Goal: Task Accomplishment & Management: Use online tool/utility

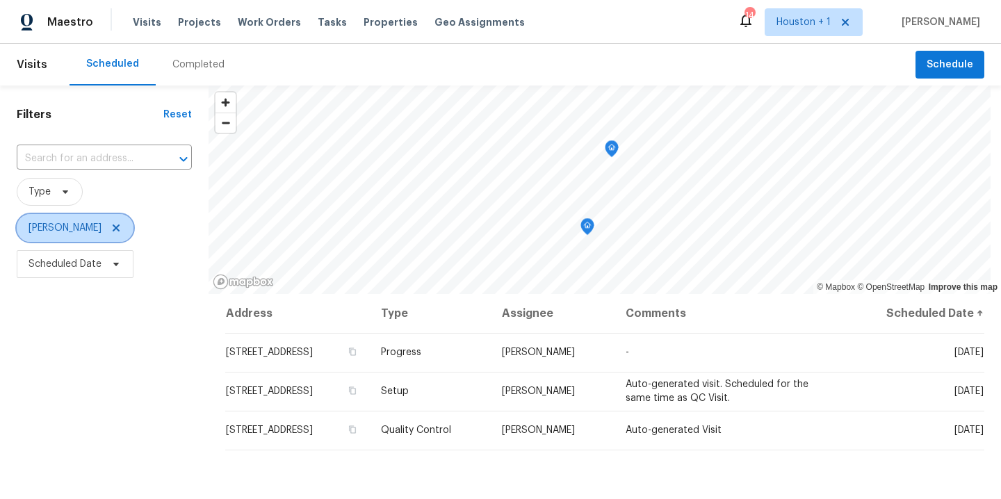
click at [111, 233] on icon at bounding box center [116, 227] width 11 height 11
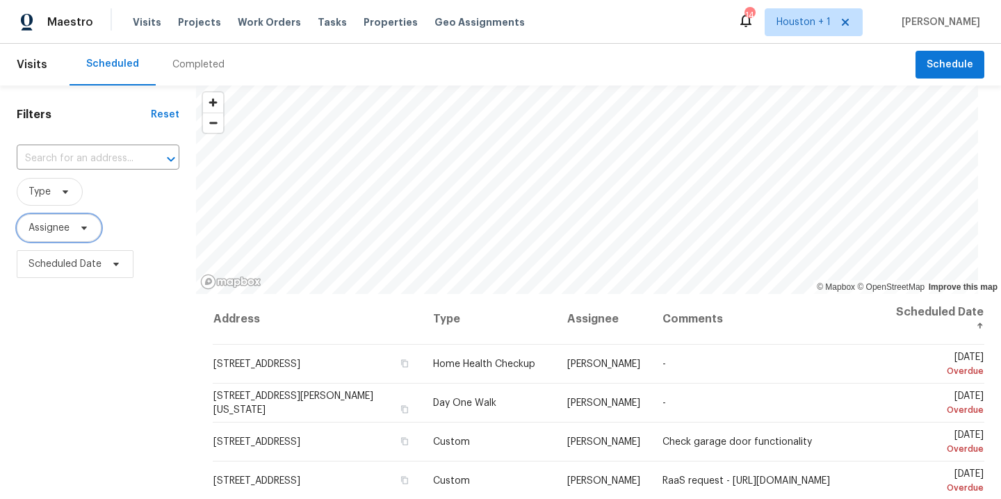
click at [70, 226] on span "Assignee" at bounding box center [59, 228] width 85 height 28
type input "stephen lacy"
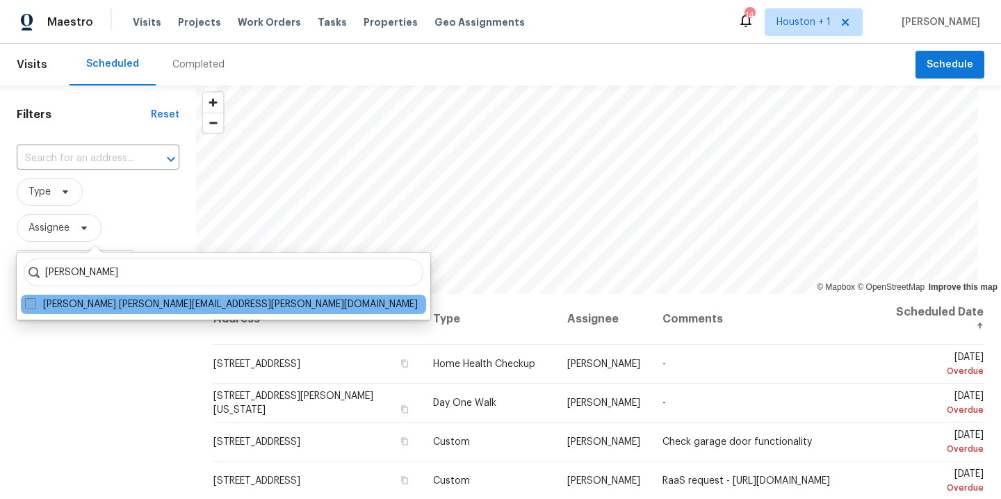
click at [108, 307] on label "Stephen Lacy stephen.lacy@opendoor.com" at bounding box center [221, 304] width 393 height 14
click at [34, 307] on input "Stephen Lacy stephen.lacy@opendoor.com" at bounding box center [29, 301] width 9 height 9
checkbox input "true"
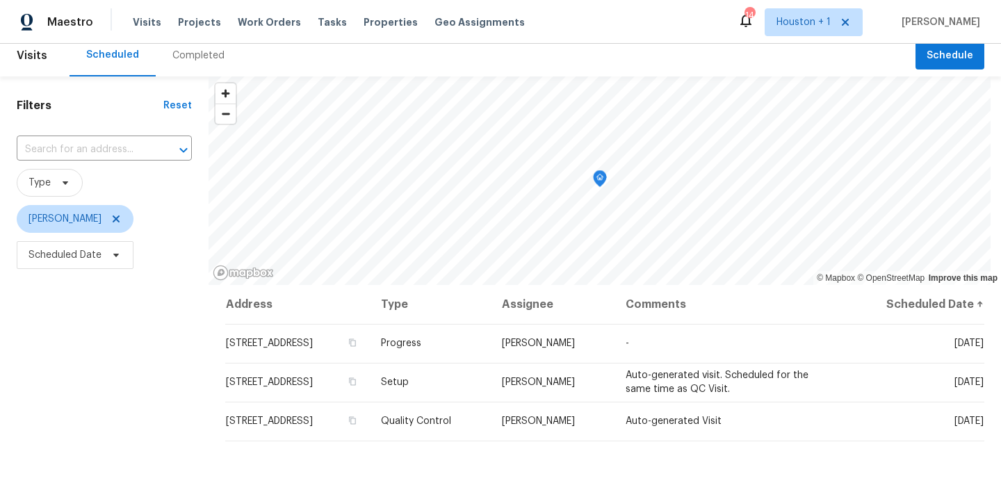
scroll to position [11, 0]
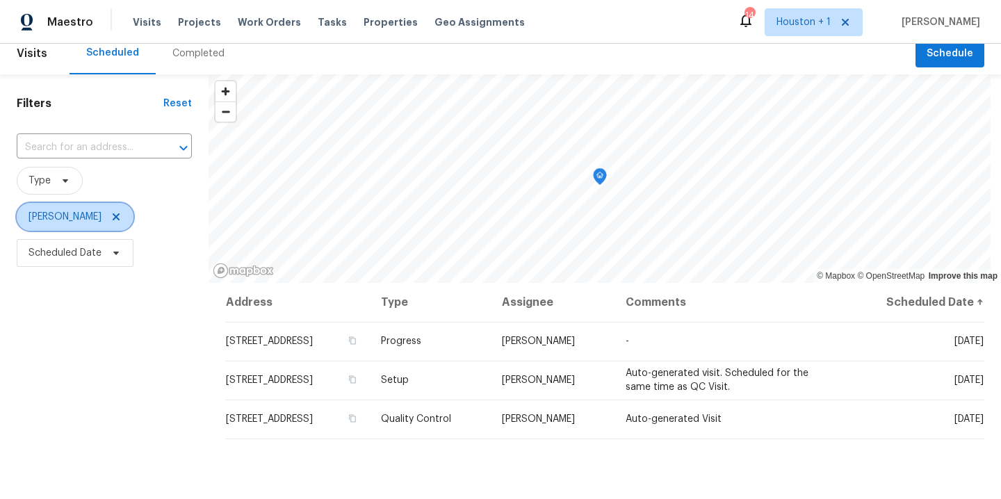
click at [111, 216] on icon at bounding box center [116, 216] width 11 height 11
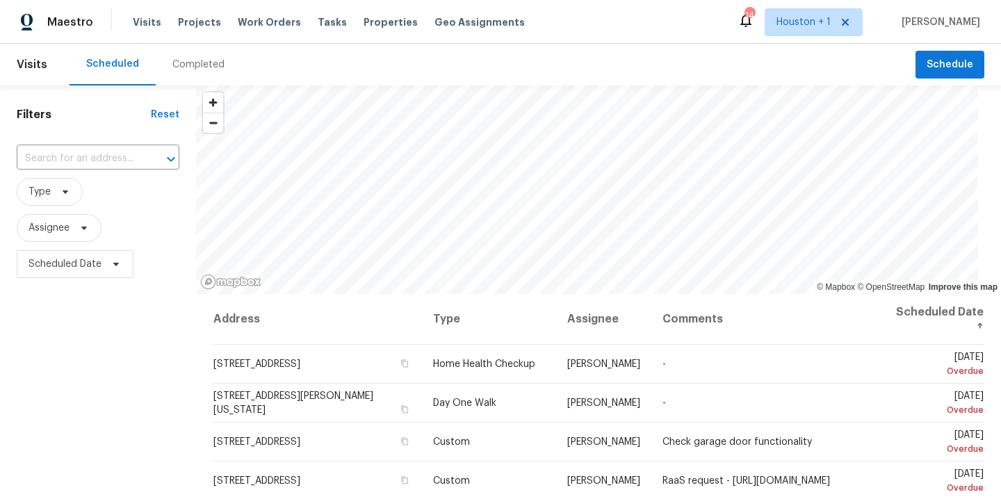
click at [209, 78] on div "Completed" at bounding box center [198, 65] width 85 height 42
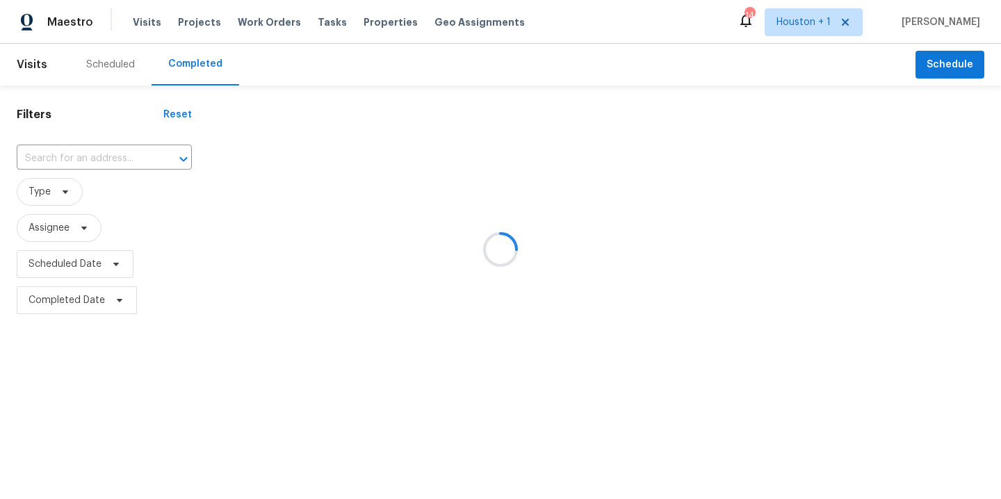
click at [113, 137] on div at bounding box center [500, 249] width 1001 height 499
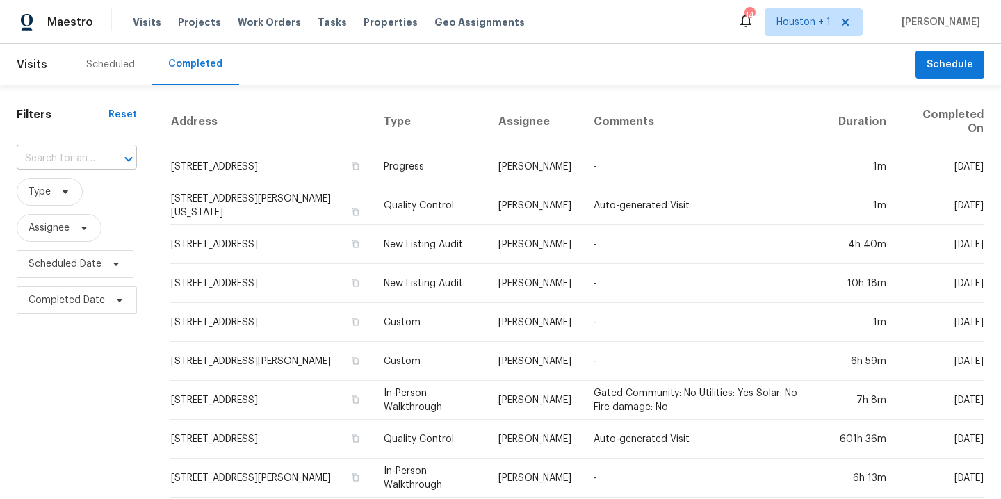
click at [108, 156] on div at bounding box center [119, 158] width 36 height 19
type input "3306 ca"
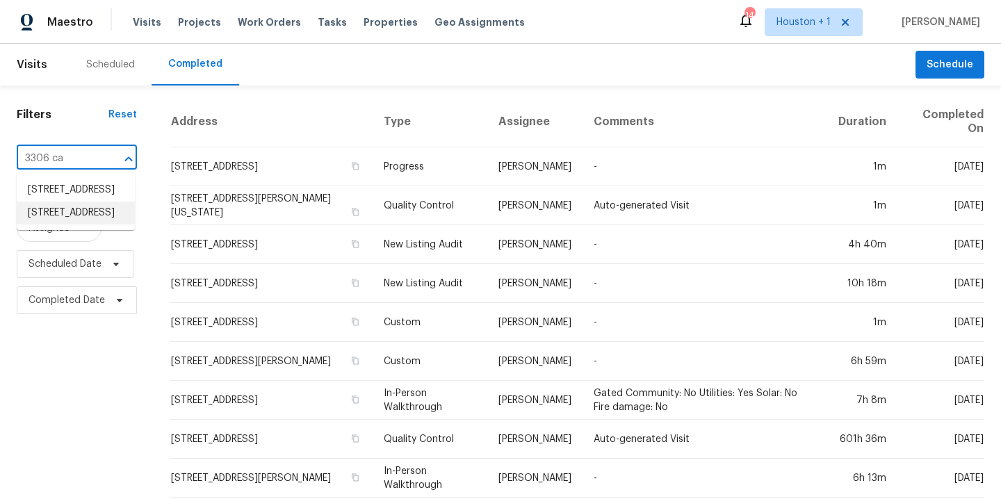
click at [81, 224] on li "3306 Cactus Heights Ln, Pearland, TX 77581" at bounding box center [76, 213] width 118 height 23
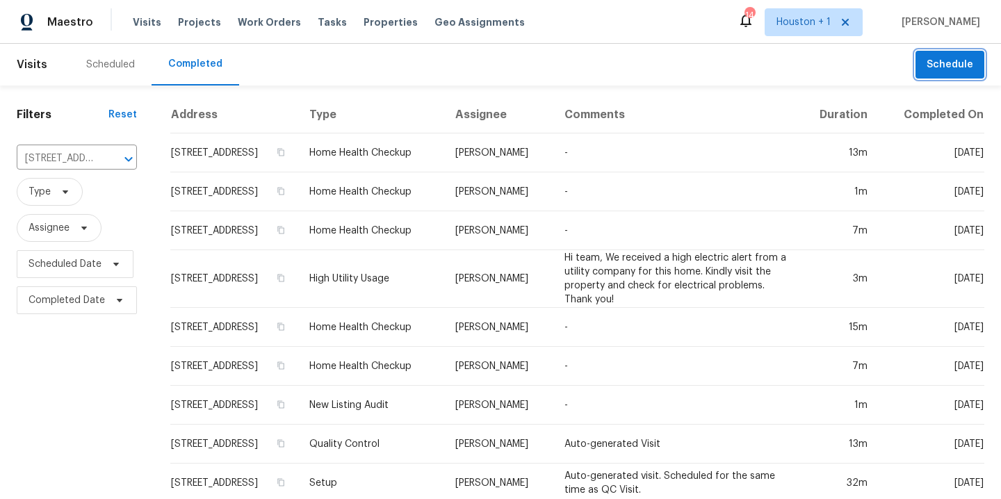
click at [963, 61] on button "Schedule" at bounding box center [949, 65] width 69 height 28
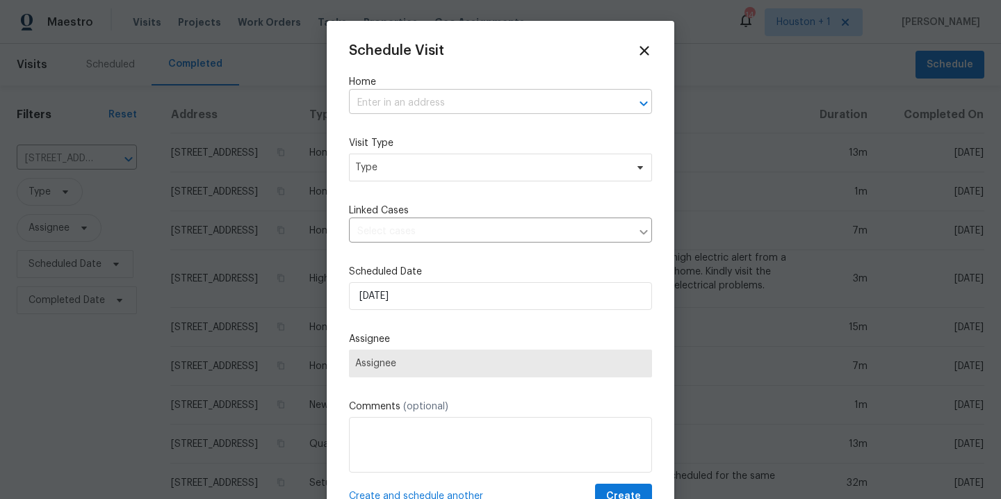
click at [411, 101] on input "text" at bounding box center [481, 103] width 264 height 22
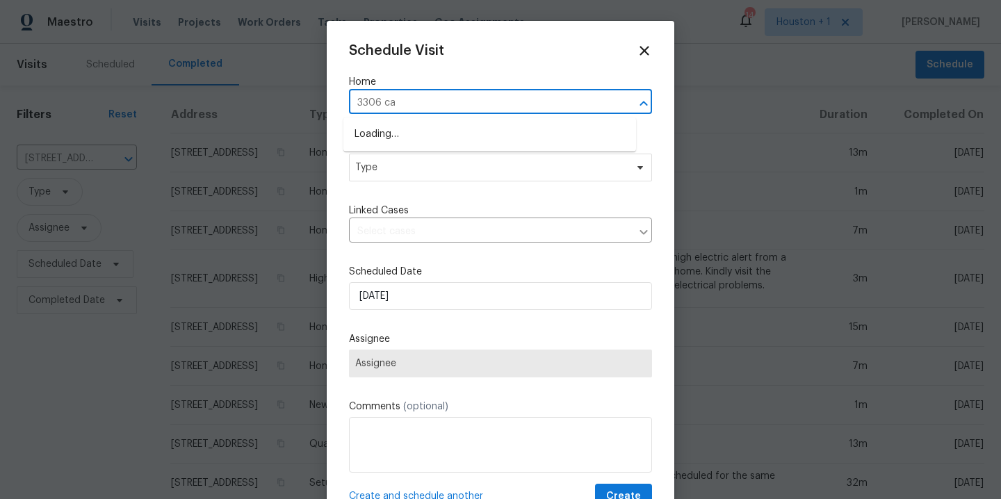
type input "3306 cac"
click at [413, 138] on li "3306 Cactus Heights Ln, Pearland, TX 77581" at bounding box center [489, 134] width 293 height 23
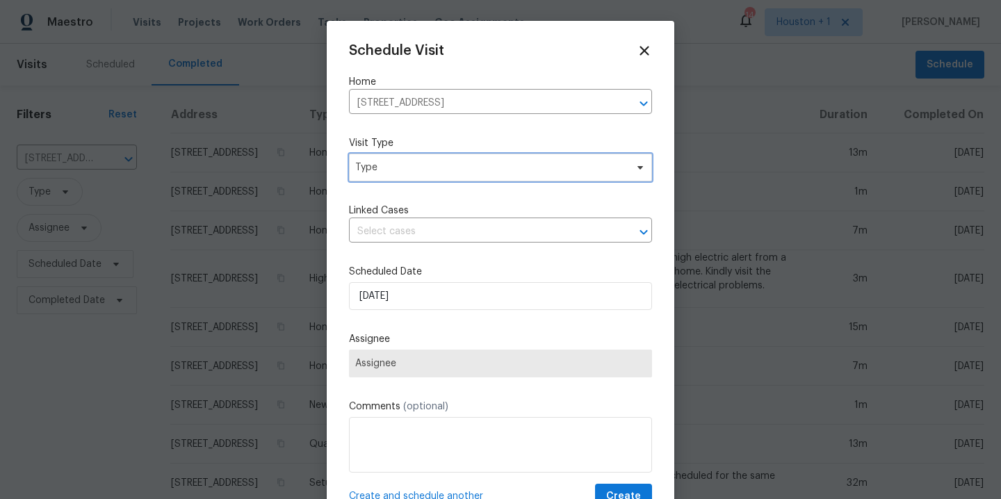
click at [403, 169] on span "Type" at bounding box center [490, 168] width 270 height 14
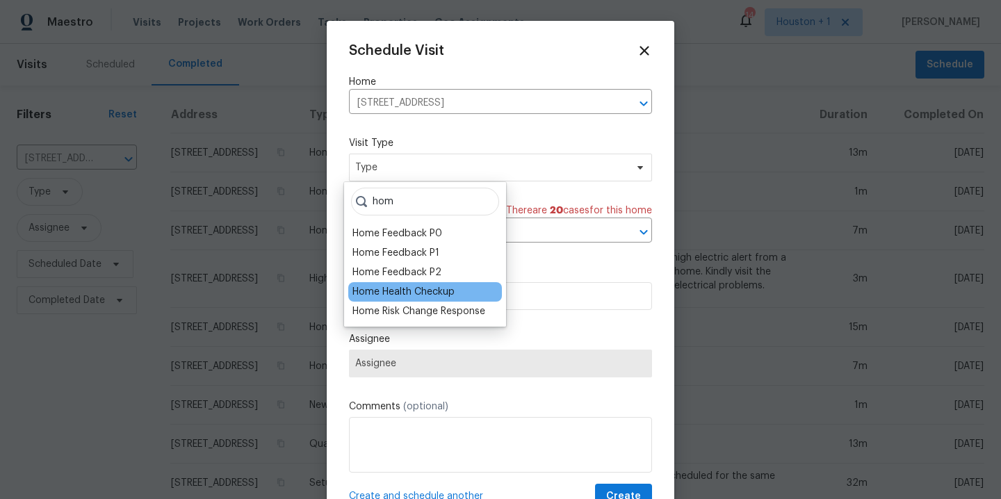
type input "hom"
click at [402, 290] on div "Home Health Checkup" at bounding box center [403, 292] width 102 height 14
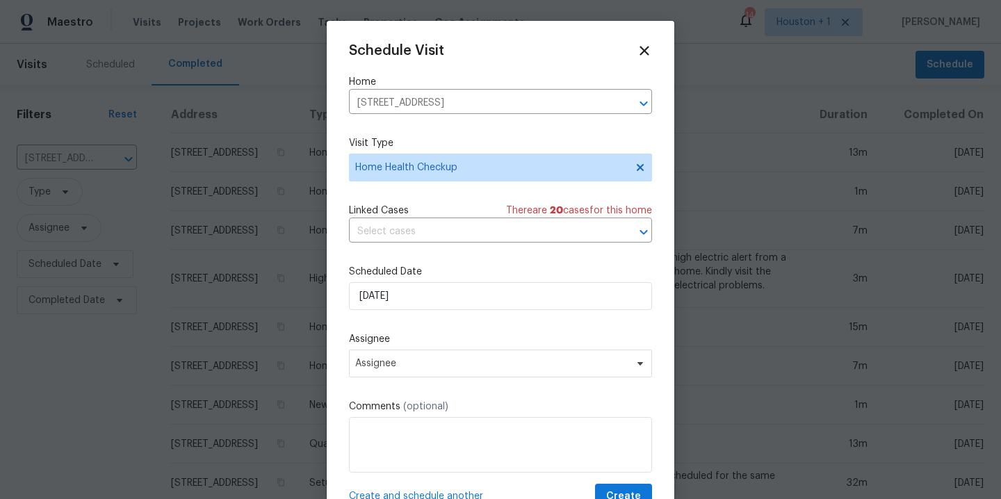
click at [413, 315] on div "Schedule Visit Home 3306 Cactus Heights Ln, Pearland, TX 77581 ​ Visit Type Hom…" at bounding box center [500, 276] width 303 height 466
click at [423, 299] on input "10/8/2025" at bounding box center [500, 296] width 303 height 28
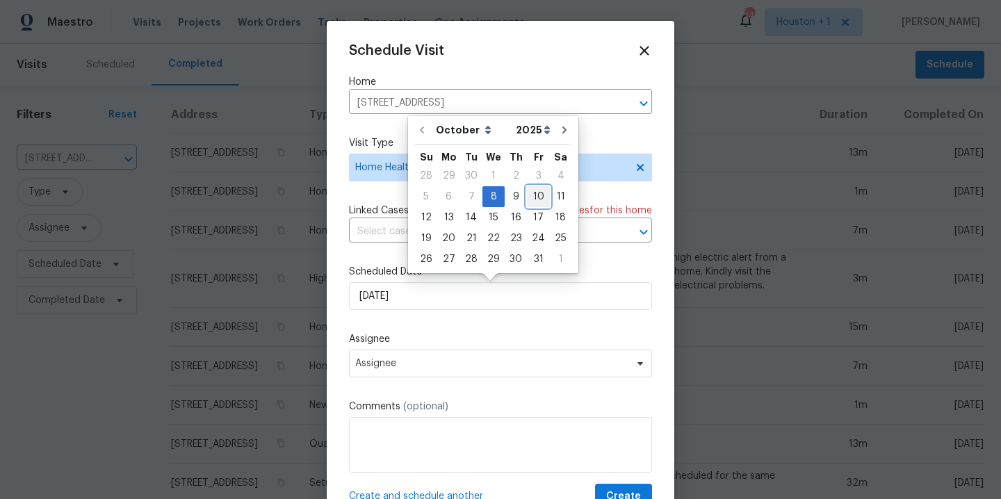
click at [534, 195] on div "10" at bounding box center [538, 196] width 23 height 19
type input "10/10/2025"
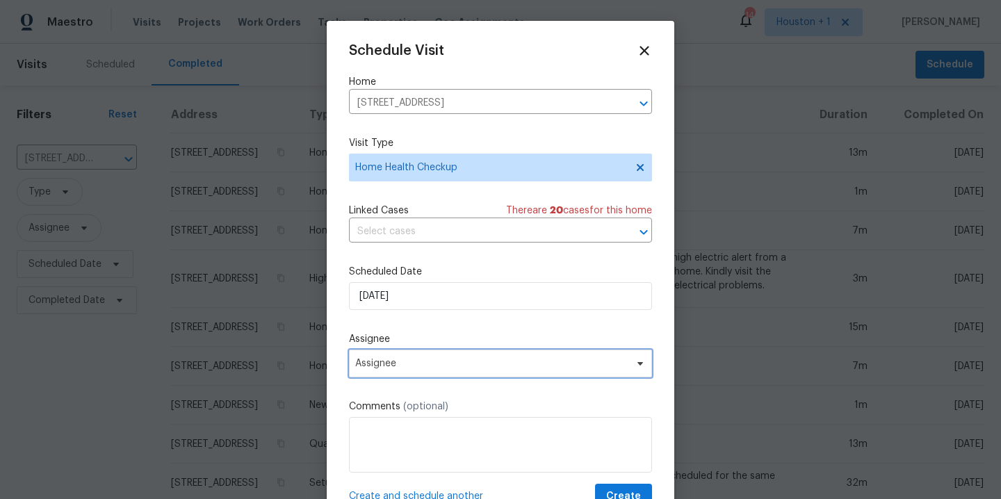
click at [426, 362] on span "Assignee" at bounding box center [491, 363] width 272 height 11
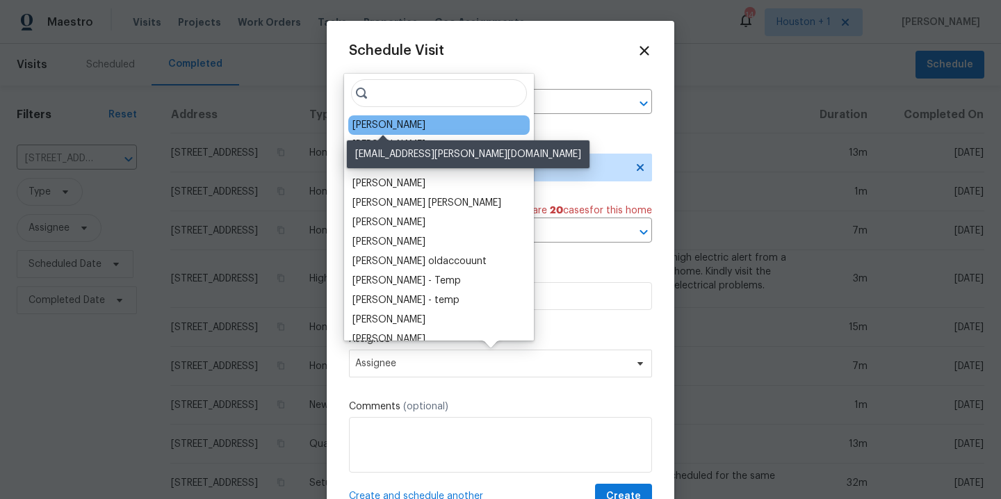
click at [404, 120] on div "[PERSON_NAME]" at bounding box center [388, 125] width 73 height 14
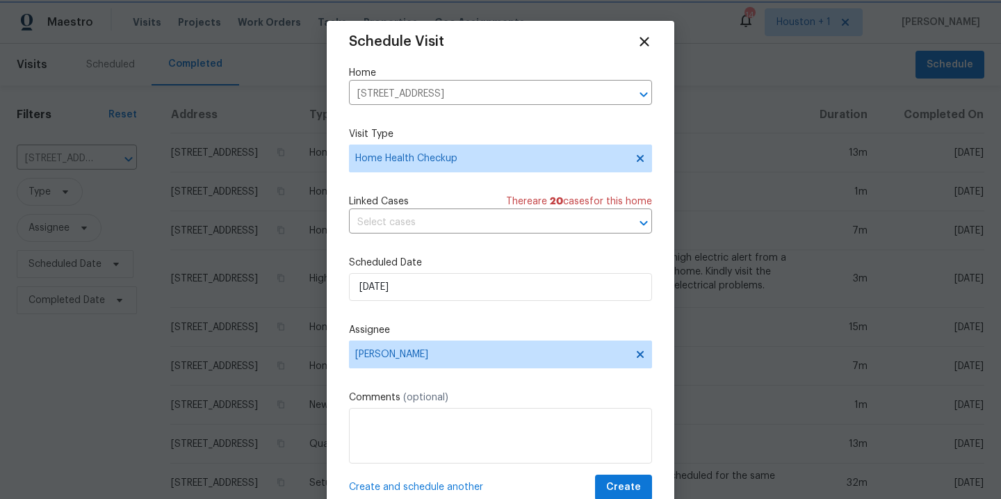
scroll to position [25, 0]
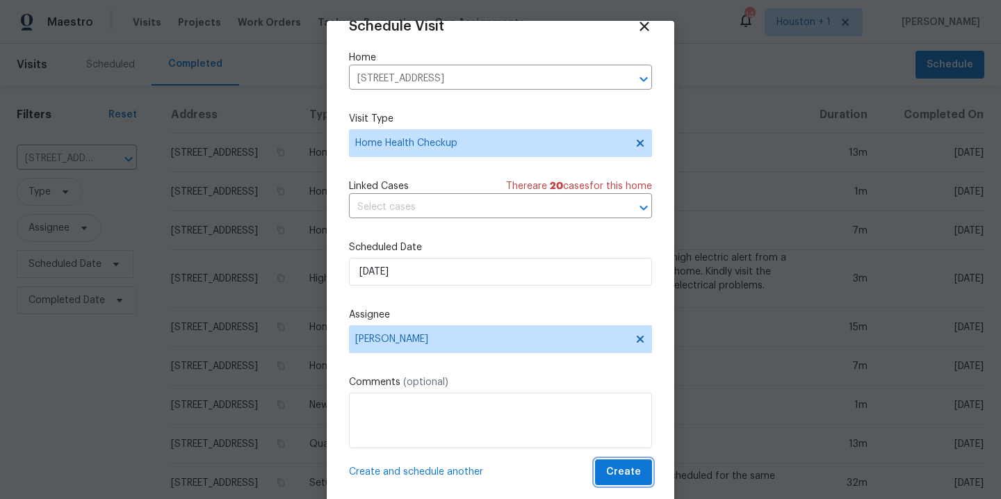
click at [610, 469] on span "Create" at bounding box center [623, 472] width 35 height 17
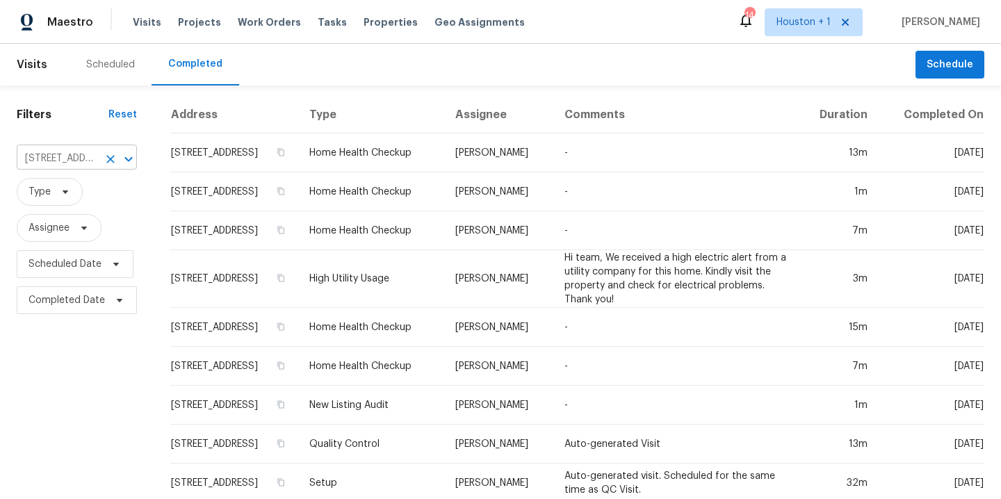
click at [81, 161] on input "3306 Cactus Heights Ln, Pearland, TX 77581" at bounding box center [57, 159] width 81 height 22
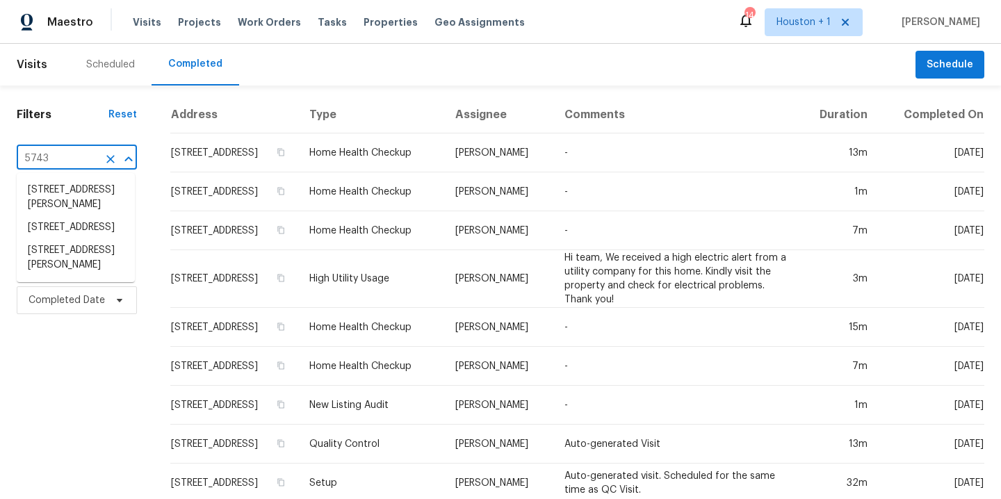
type input "5743 l"
click at [92, 202] on li "5743 Ludington Dr, Houston, TX 77035" at bounding box center [76, 190] width 118 height 23
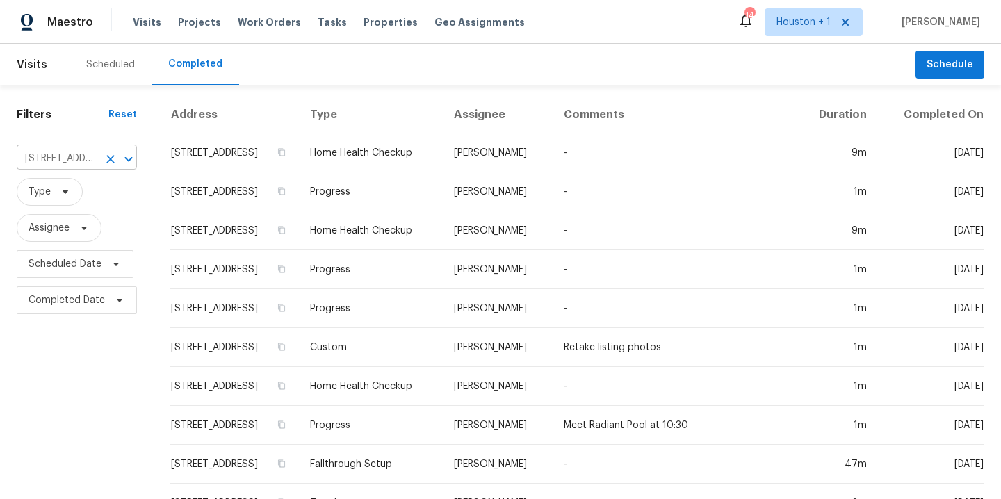
click at [62, 160] on input "5743 Ludington Dr, Houston, TX 77035" at bounding box center [57, 159] width 81 height 22
type input "3608 m"
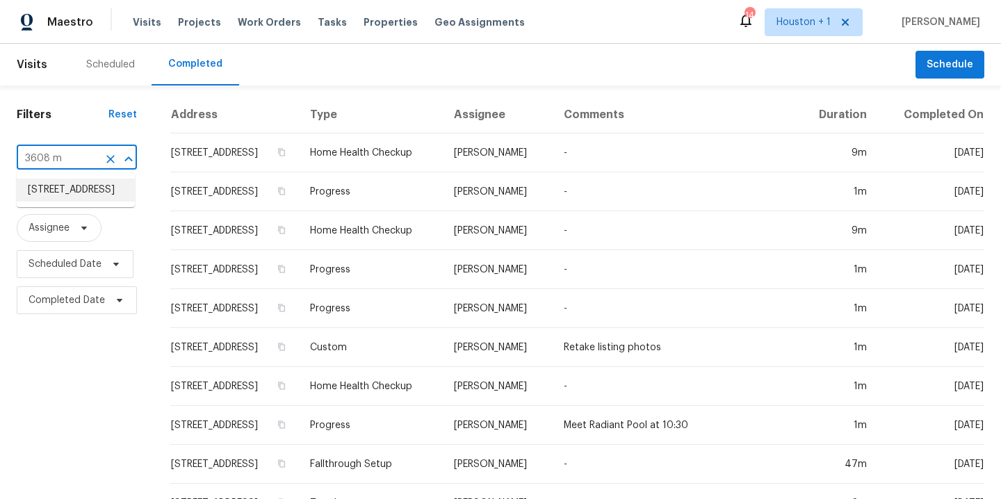
click at [76, 188] on li "3608 Mahogany Trl, Pearland, TX 77584" at bounding box center [76, 190] width 118 height 23
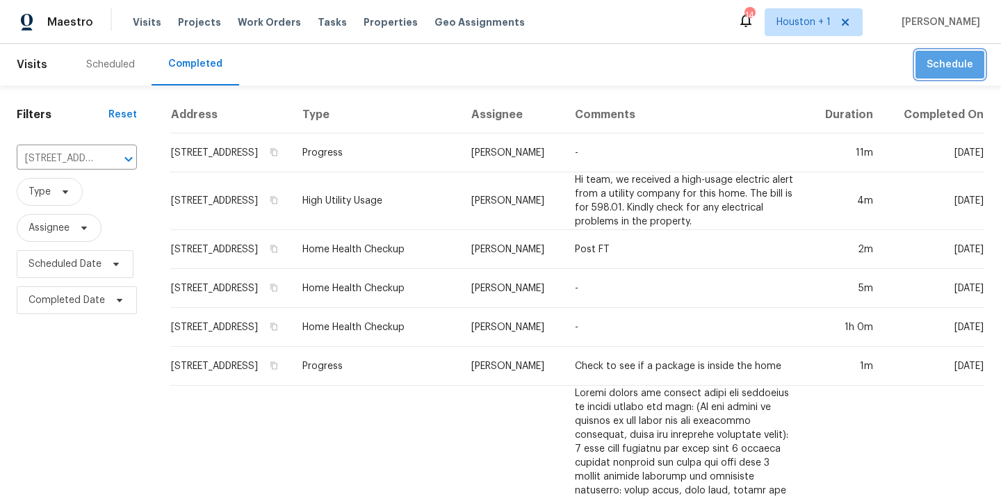
click at [942, 72] on span "Schedule" at bounding box center [949, 64] width 47 height 17
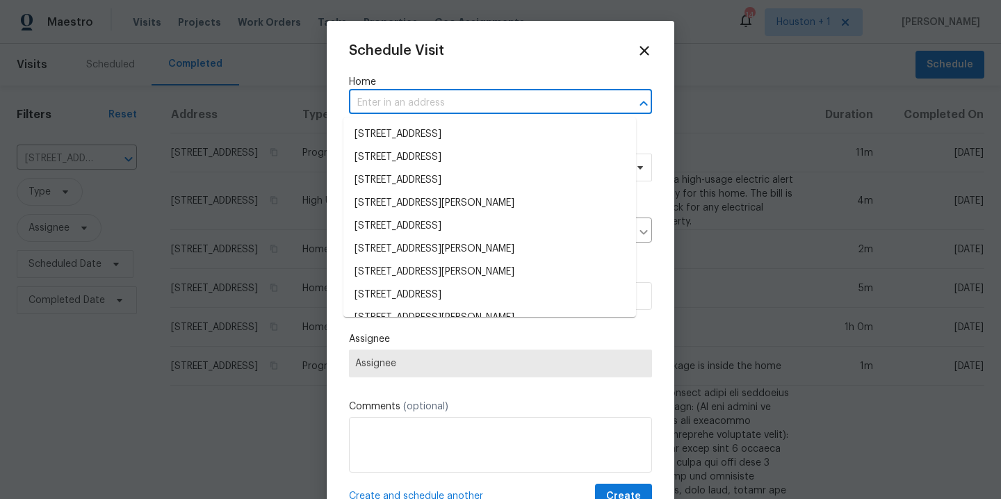
click at [423, 99] on input "text" at bounding box center [481, 103] width 264 height 22
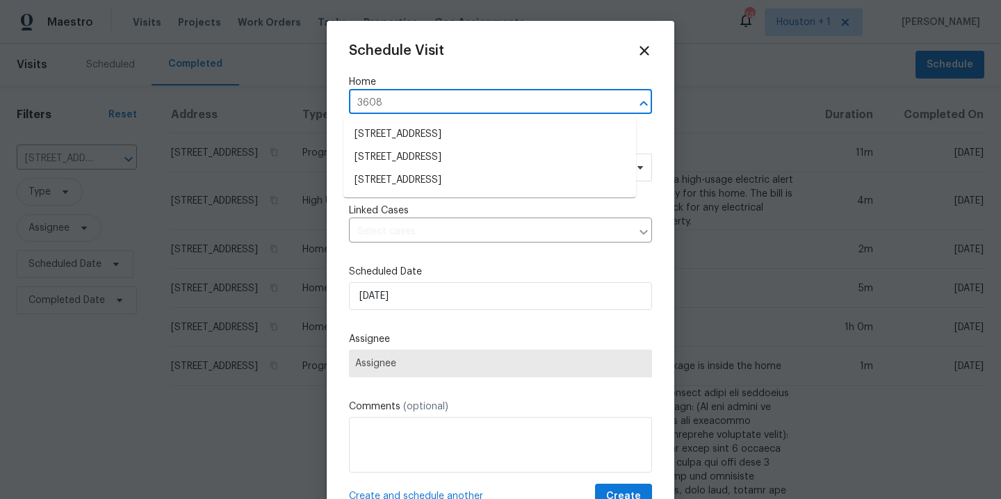
type input "3608 m"
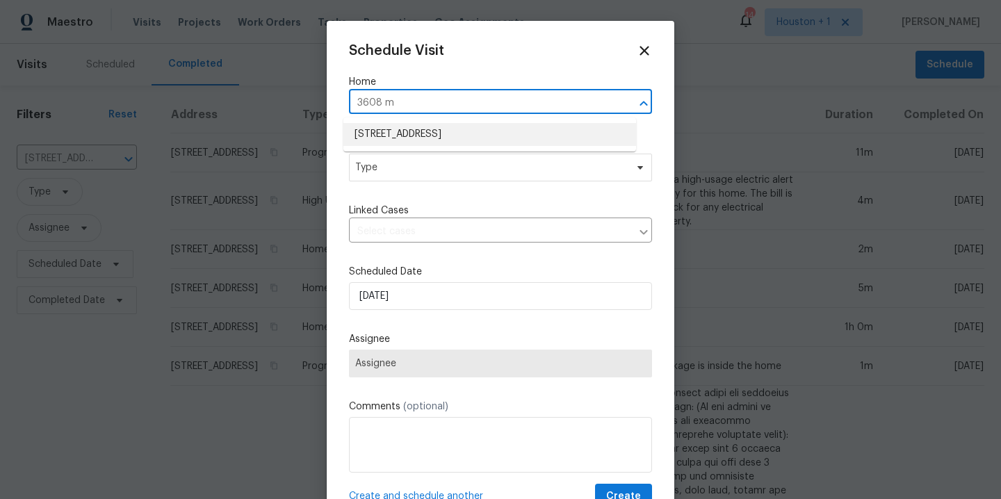
click at [480, 131] on li "3608 Mahogany Trl, Pearland, TX 77584" at bounding box center [489, 134] width 293 height 23
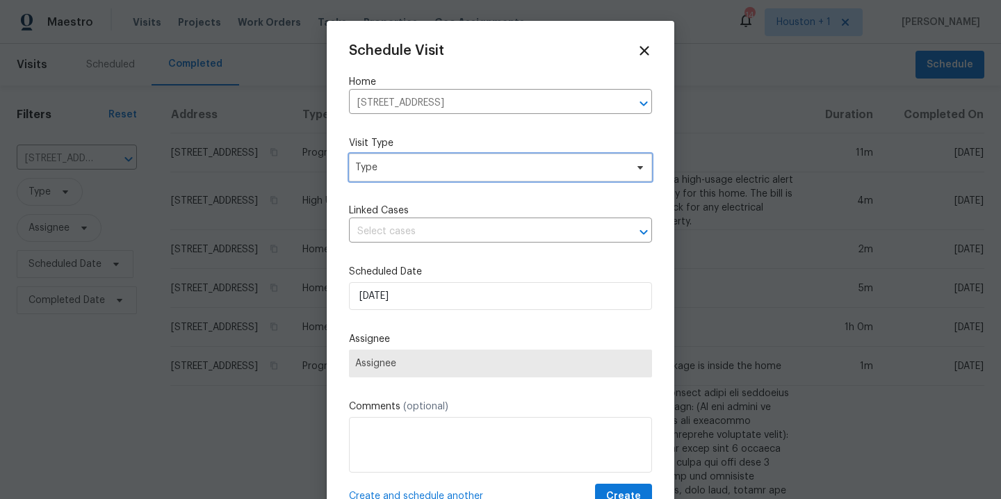
click at [454, 170] on span "Type" at bounding box center [490, 168] width 270 height 14
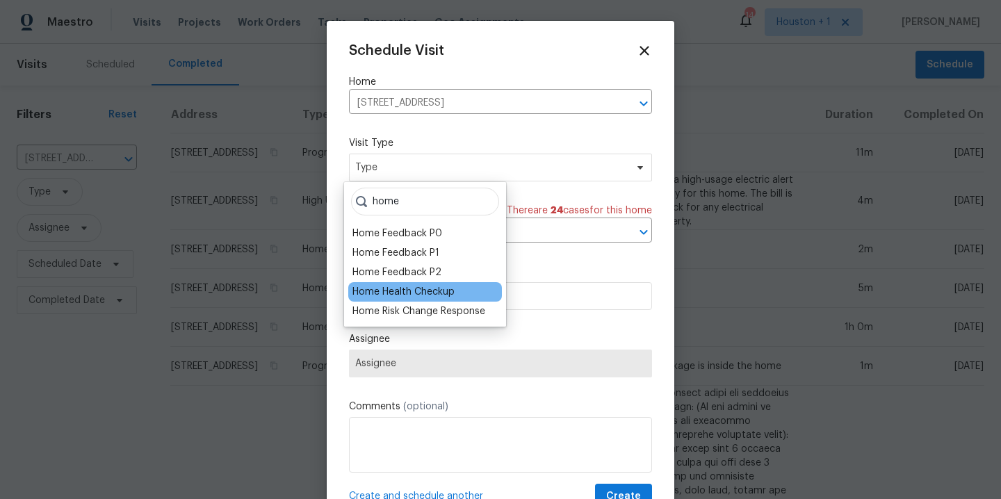
type input "home"
click at [431, 294] on div "Home Health Checkup" at bounding box center [403, 292] width 102 height 14
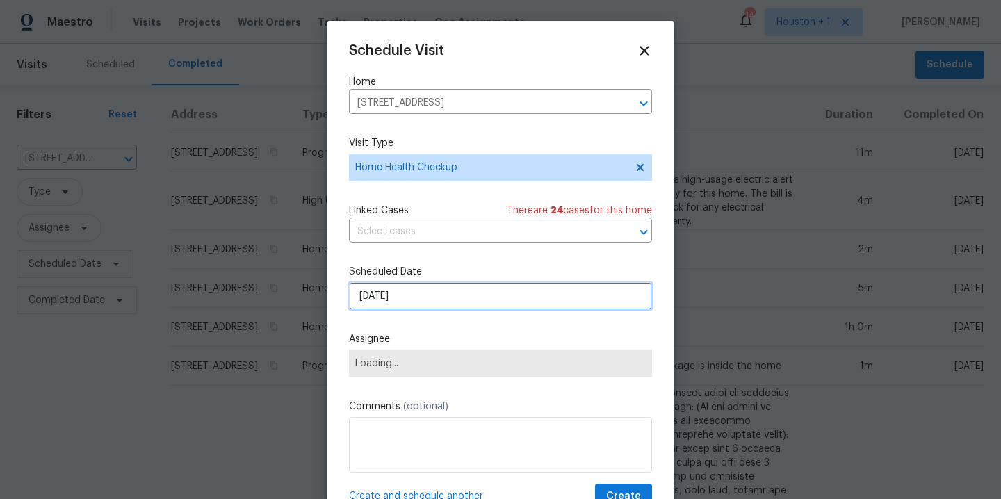
click at [466, 297] on input "10/8/2025" at bounding box center [500, 296] width 303 height 28
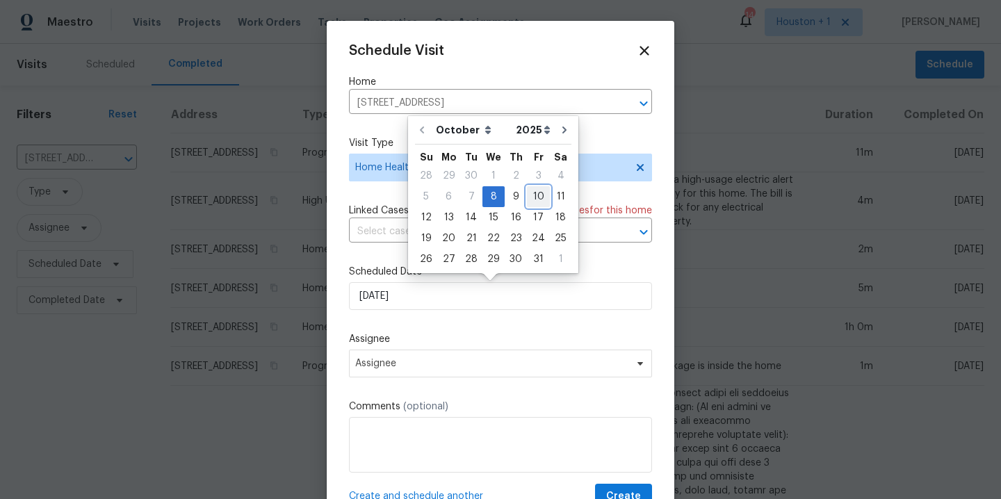
click at [529, 200] on div "10" at bounding box center [538, 196] width 23 height 19
type input "10/10/2025"
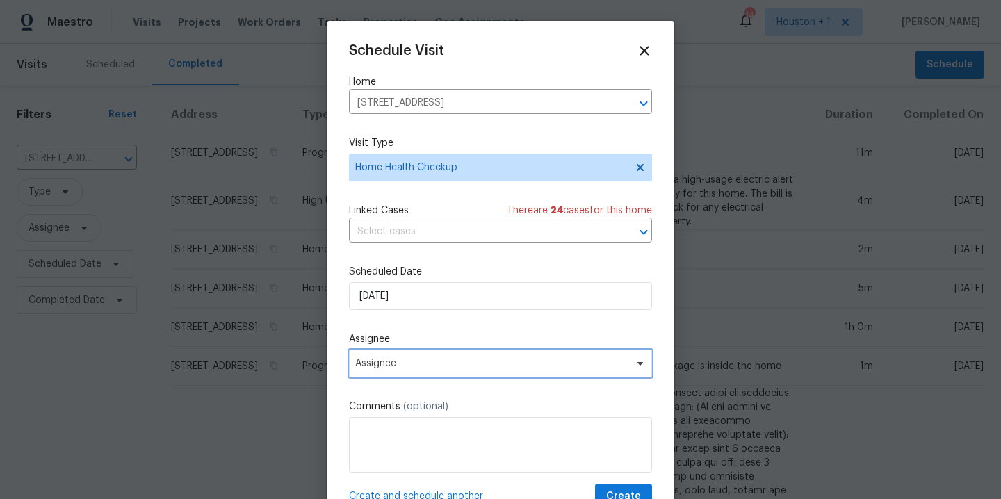
click at [449, 365] on span "Assignee" at bounding box center [491, 363] width 272 height 11
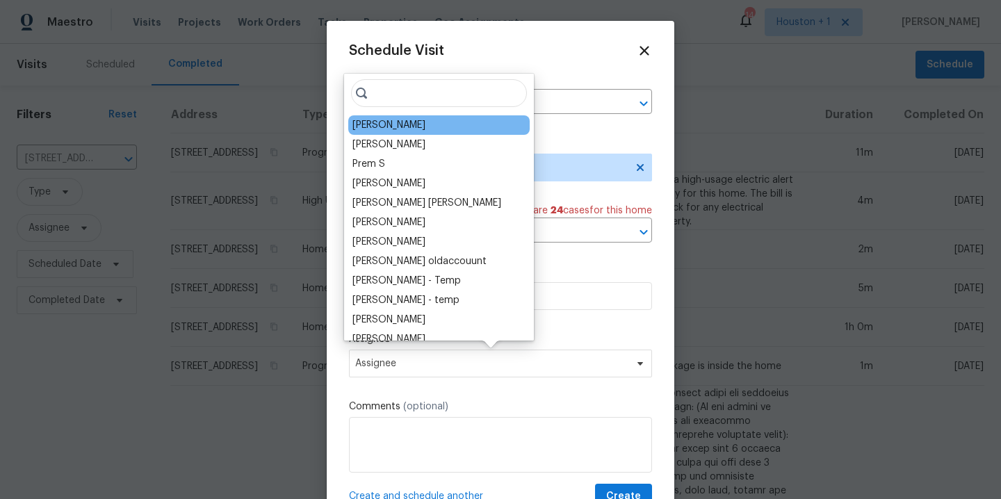
click at [395, 119] on div "[PERSON_NAME]" at bounding box center [388, 125] width 73 height 14
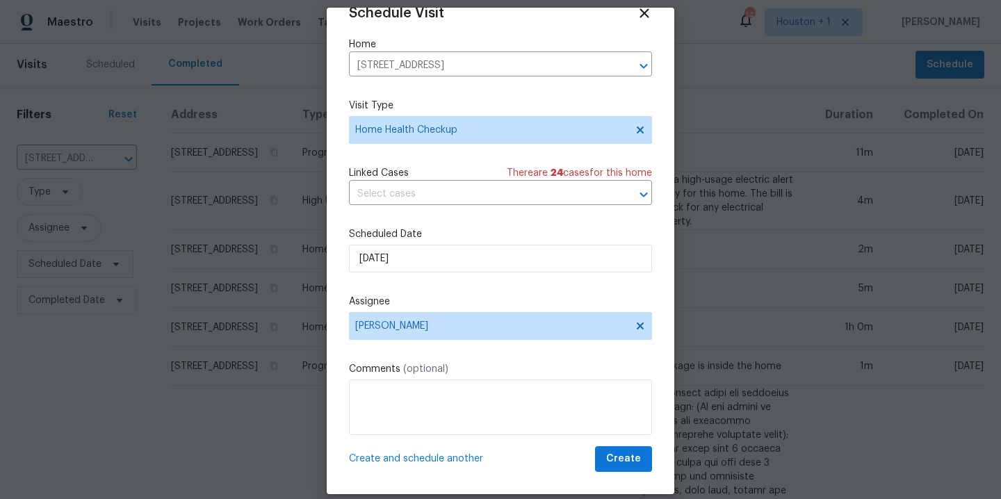
scroll to position [29, 0]
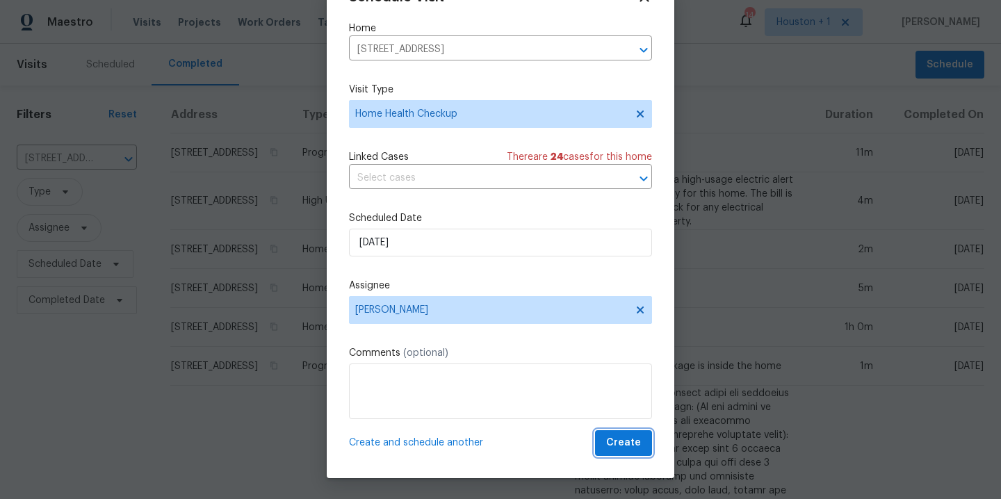
click at [606, 438] on span "Create" at bounding box center [623, 442] width 35 height 17
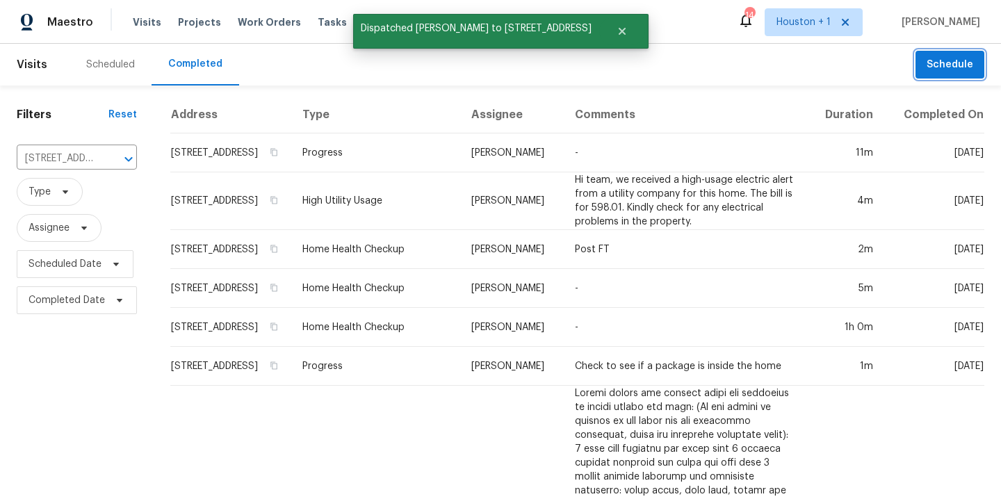
scroll to position [0, 0]
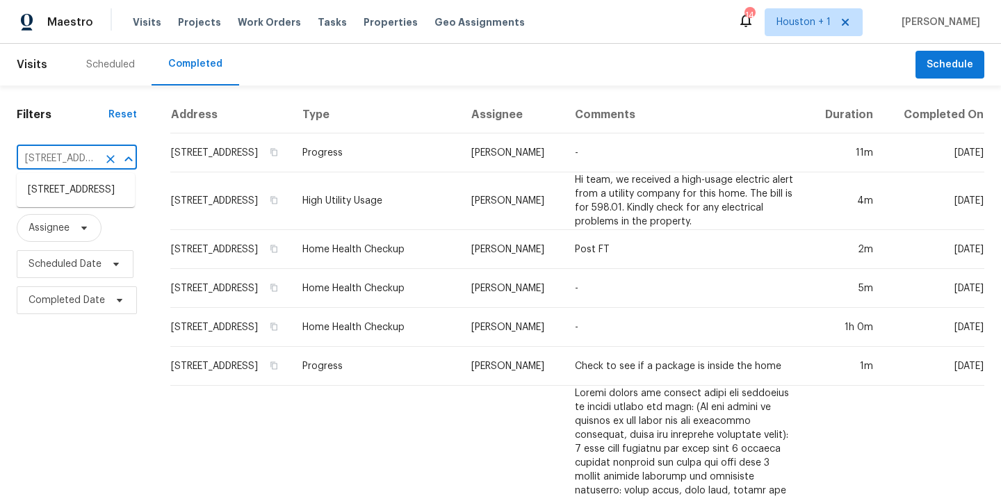
click at [63, 161] on input "3608 Mahogany Trl, Pearland, TX 77584" at bounding box center [57, 159] width 81 height 22
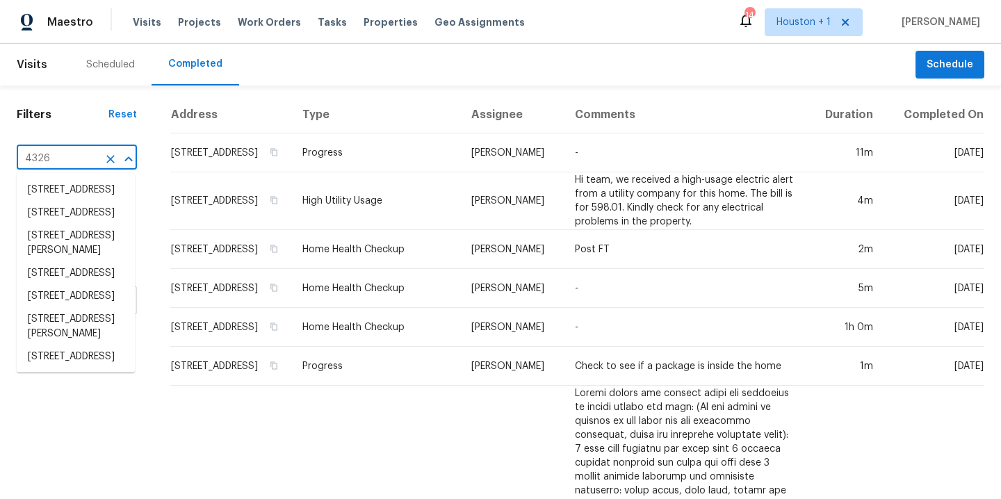
type input "4326 e"
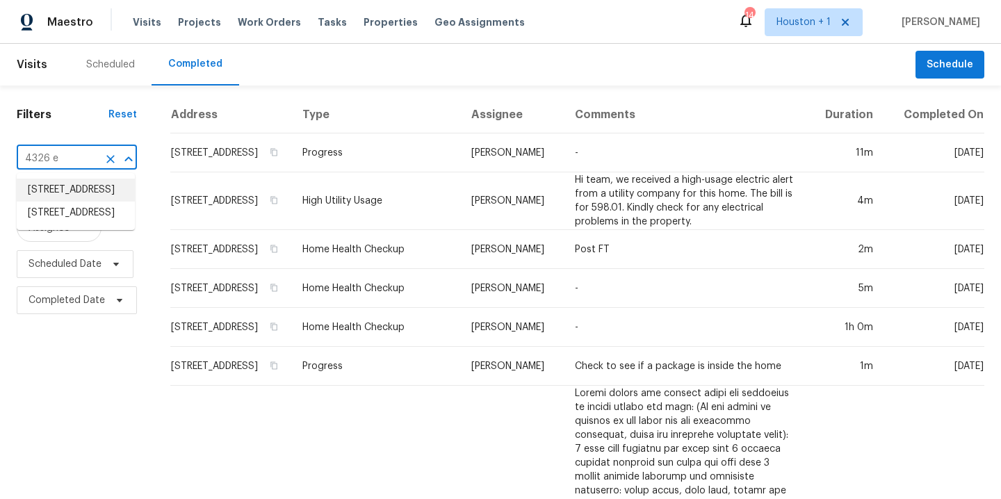
click at [58, 202] on li "4326 Eaglewood Trail Dr, Fresno, TX 77545" at bounding box center [76, 190] width 118 height 23
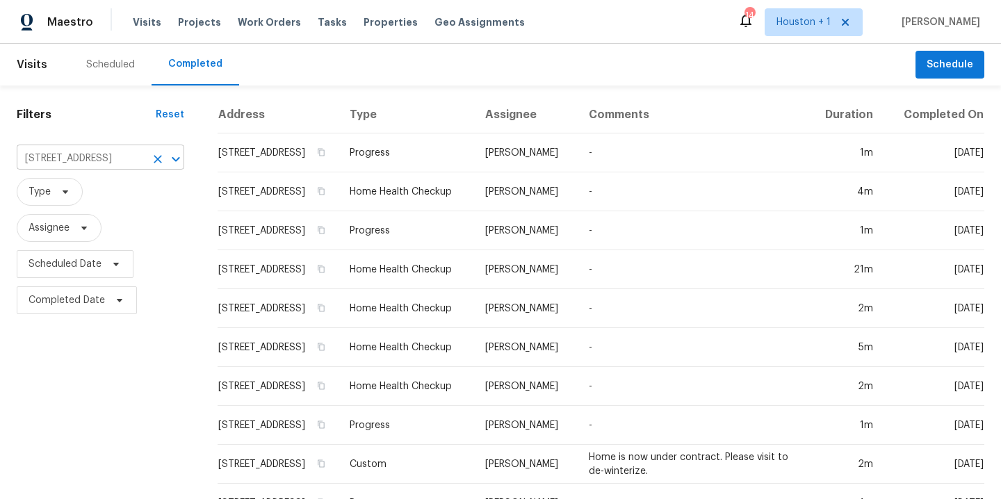
click at [72, 159] on input "4326 Eaglewood Trail Dr, Fresno, TX 77545" at bounding box center [81, 159] width 129 height 22
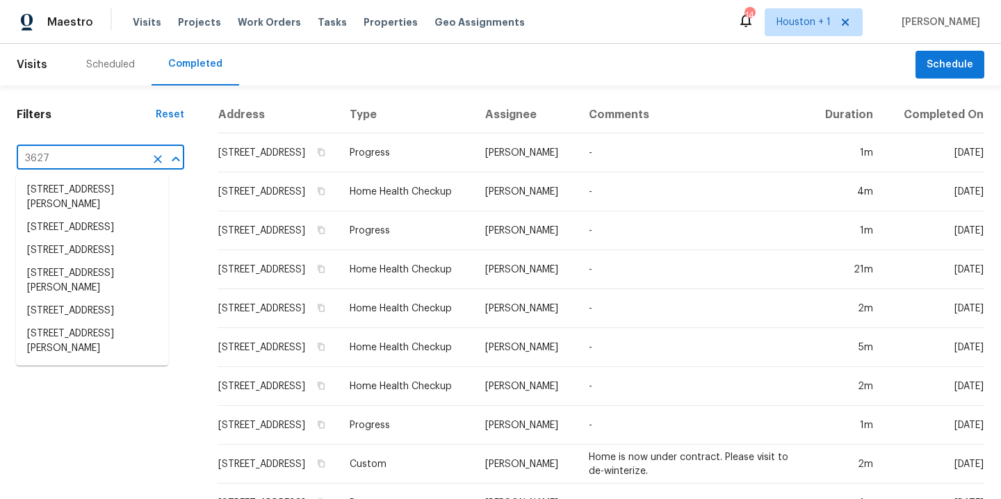
type input "3627 b"
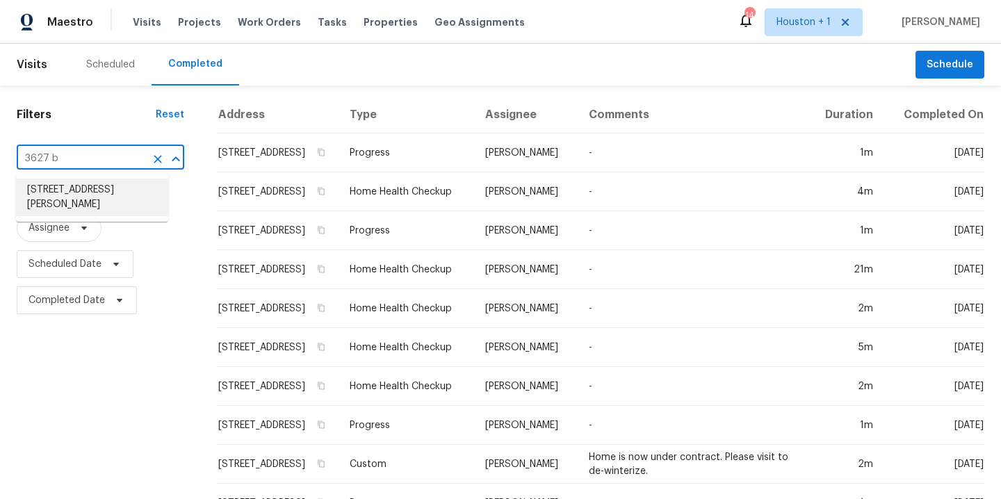
click at [37, 201] on li "3627 Bartlett Way Dr, Pearland, TX 77581" at bounding box center [92, 198] width 152 height 38
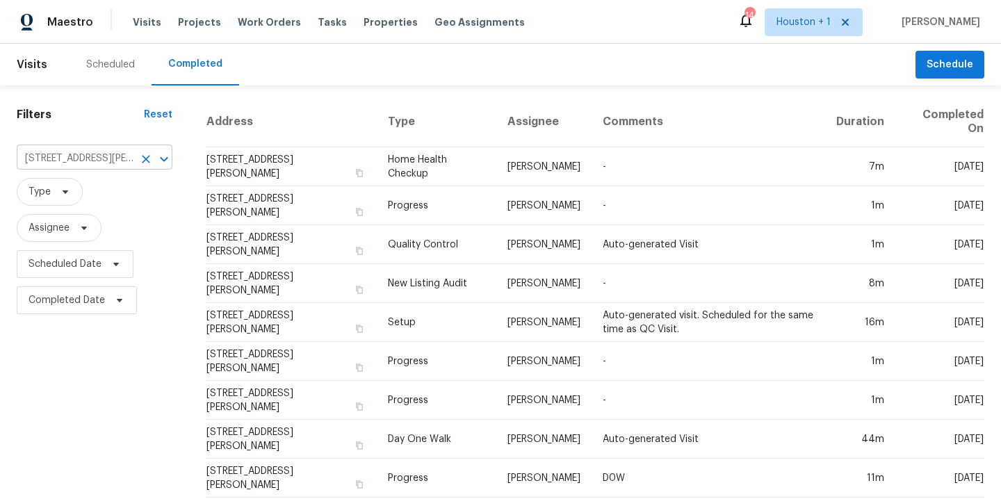
click at [139, 162] on icon "Clear" at bounding box center [146, 159] width 14 height 14
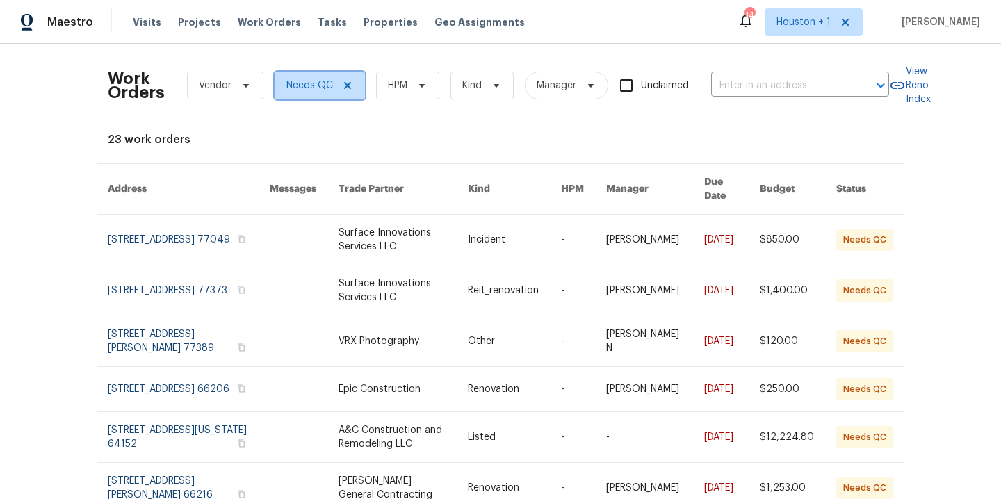
click at [344, 85] on icon at bounding box center [347, 85] width 7 height 7
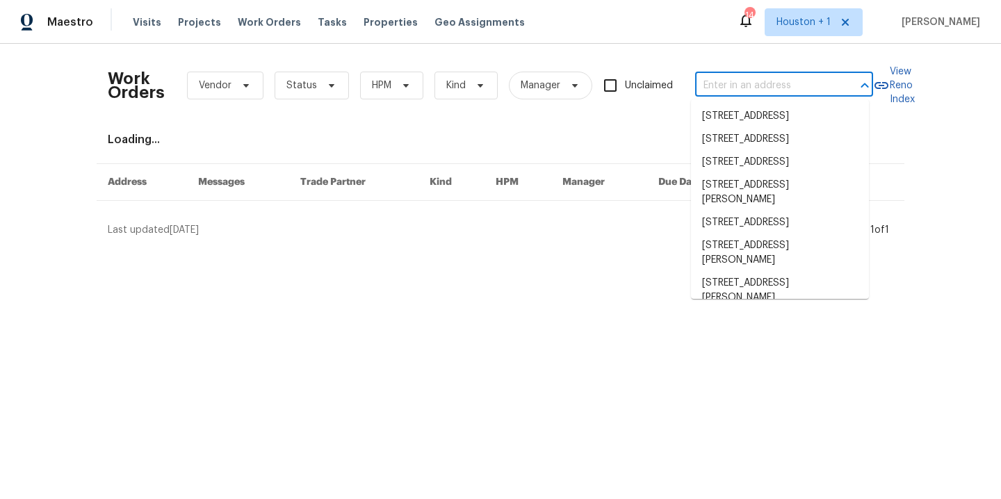
click at [784, 91] on input "text" at bounding box center [764, 86] width 139 height 22
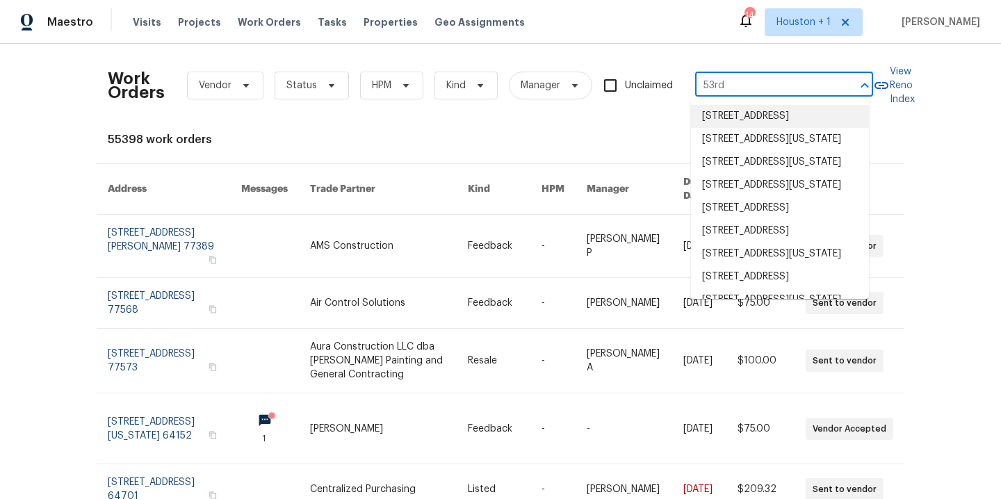
click at [750, 85] on input "53rd" at bounding box center [764, 86] width 139 height 22
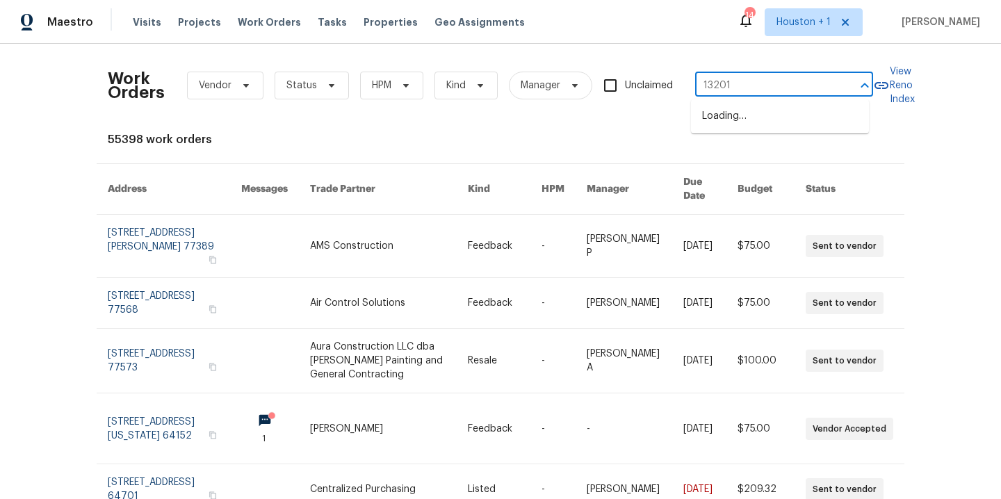
type input "13201 e"
click at [771, 119] on li "13201 E 53rd St, Kansas City, MO 64133" at bounding box center [780, 116] width 178 height 23
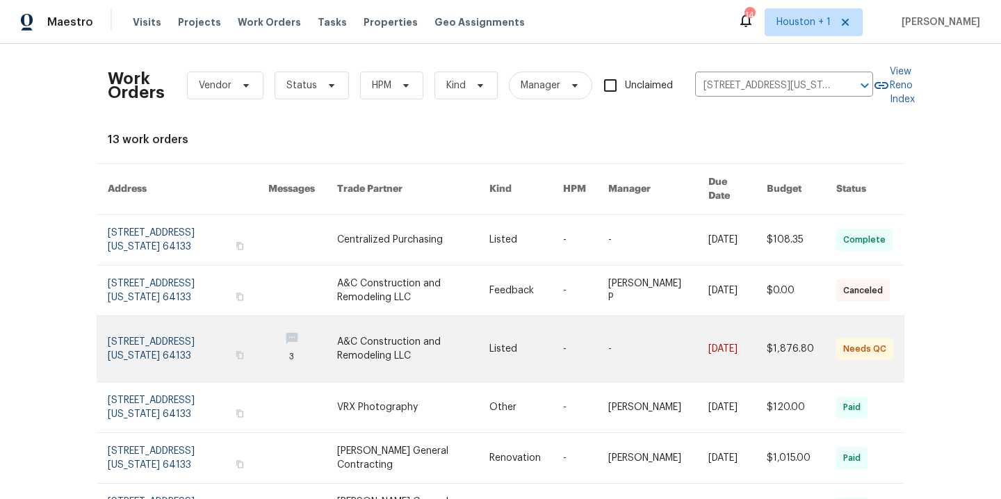
click at [356, 322] on link at bounding box center [413, 348] width 152 height 65
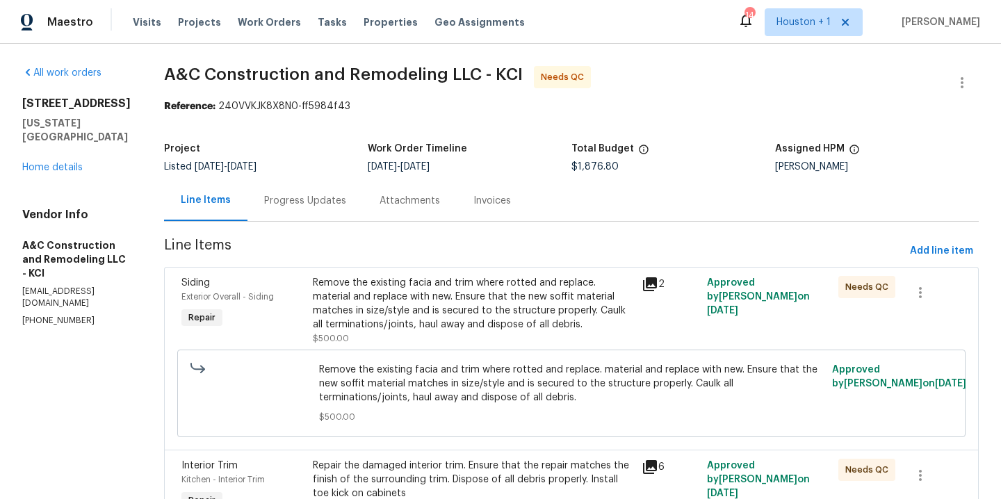
click at [485, 304] on div "Remove the existing facia and trim where rotted and replace. material and repla…" at bounding box center [473, 304] width 320 height 56
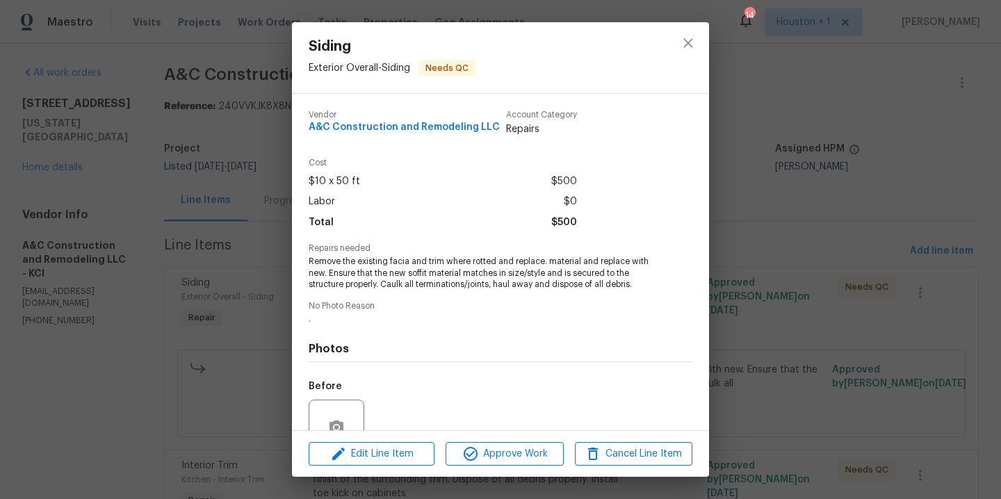
scroll to position [141, 0]
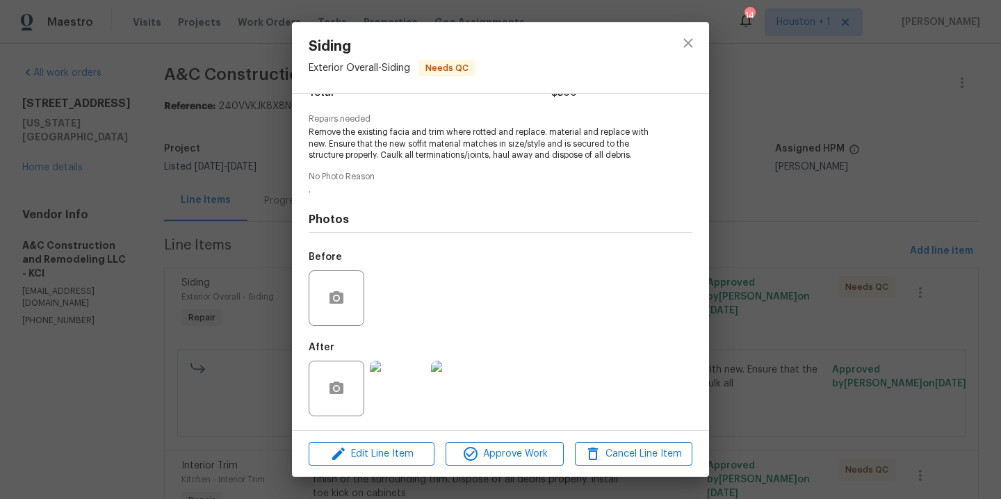
click at [398, 402] on img at bounding box center [398, 389] width 56 height 56
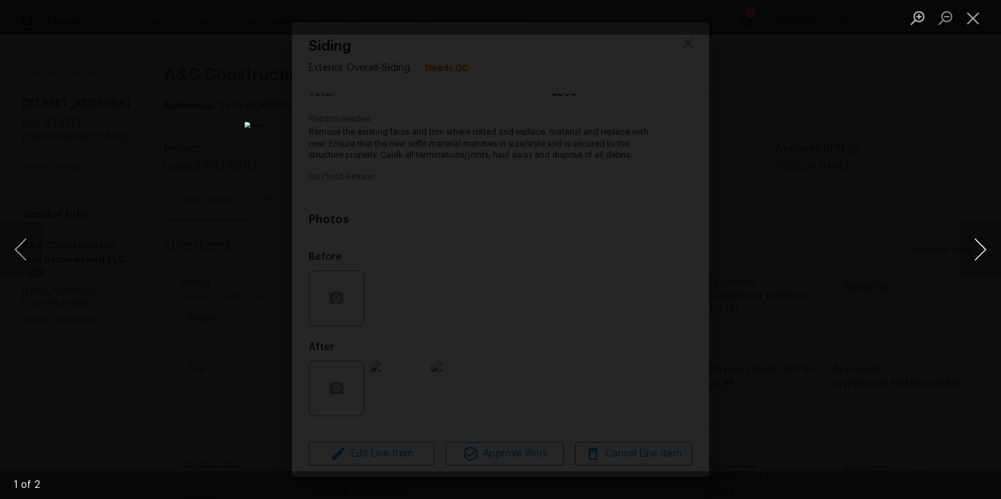
click at [977, 252] on button "Next image" at bounding box center [980, 250] width 42 height 56
click at [977, 17] on button "Close lightbox" at bounding box center [973, 18] width 28 height 24
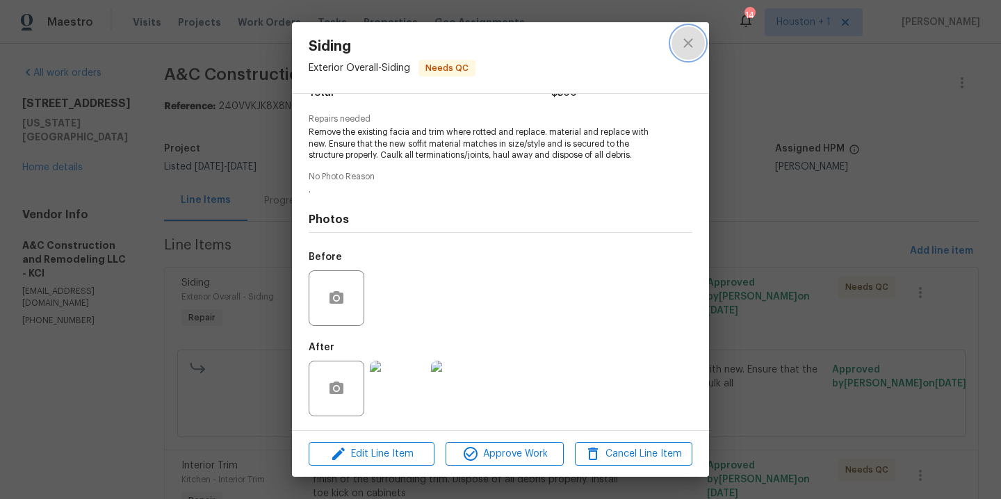
click at [689, 44] on icon "close" at bounding box center [687, 42] width 9 height 9
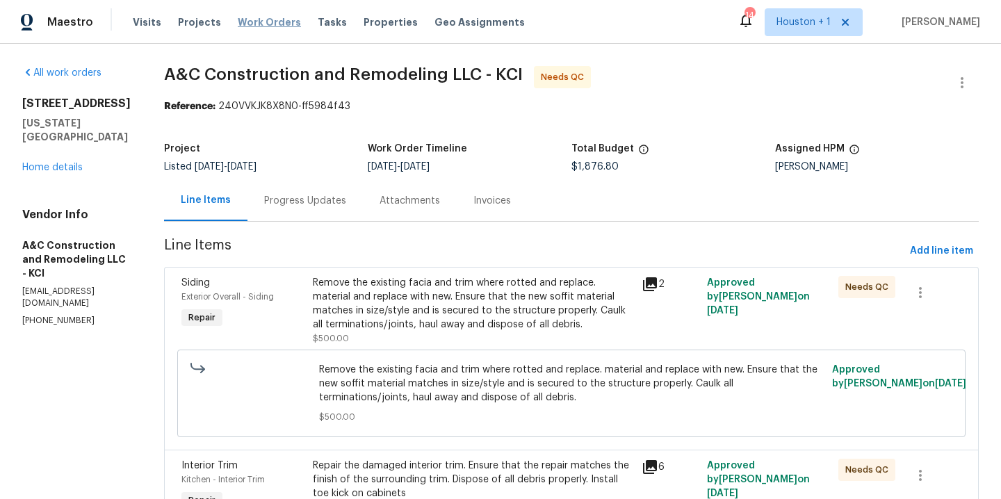
click at [277, 17] on span "Work Orders" at bounding box center [269, 22] width 63 height 14
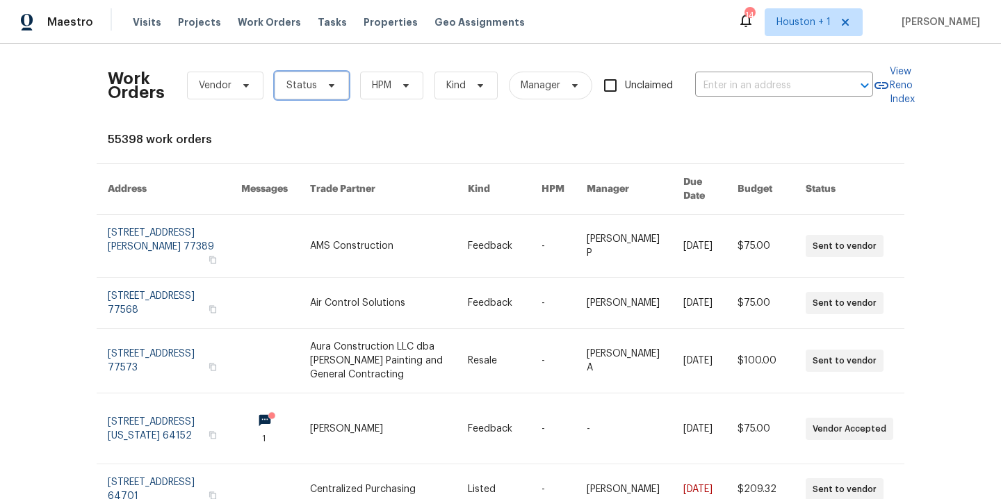
click at [286, 95] on span "Status" at bounding box center [312, 86] width 74 height 28
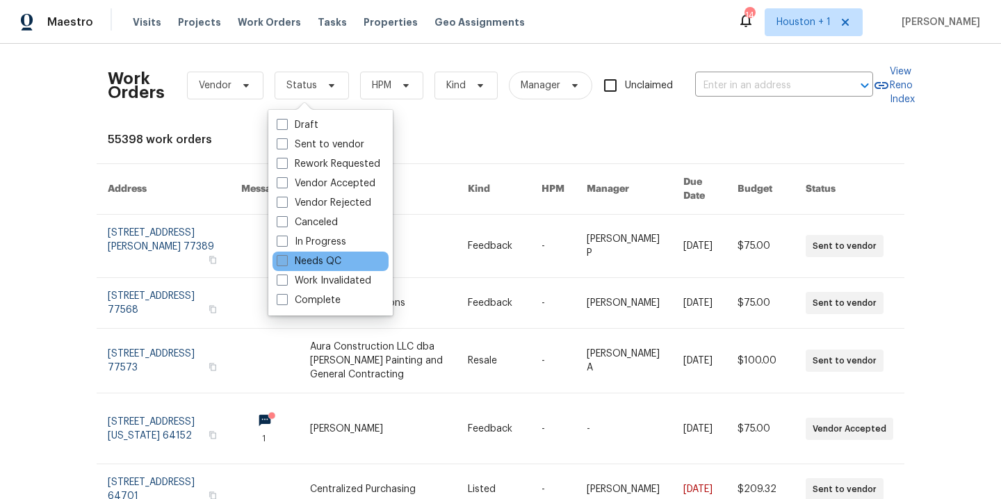
click at [316, 256] on label "Needs QC" at bounding box center [309, 261] width 65 height 14
click at [286, 256] on input "Needs QC" at bounding box center [281, 258] width 9 height 9
checkbox input "true"
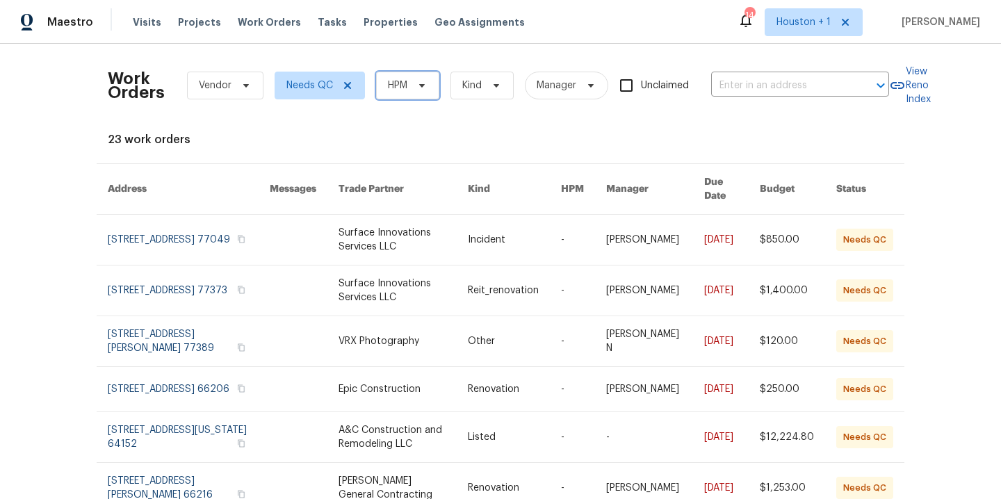
click at [405, 92] on span "HPM" at bounding box center [407, 86] width 63 height 28
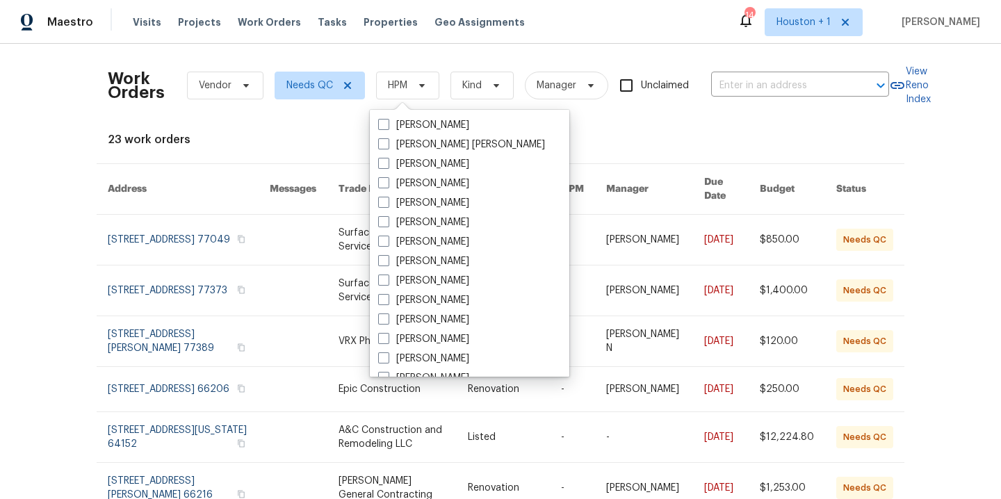
scroll to position [445, 0]
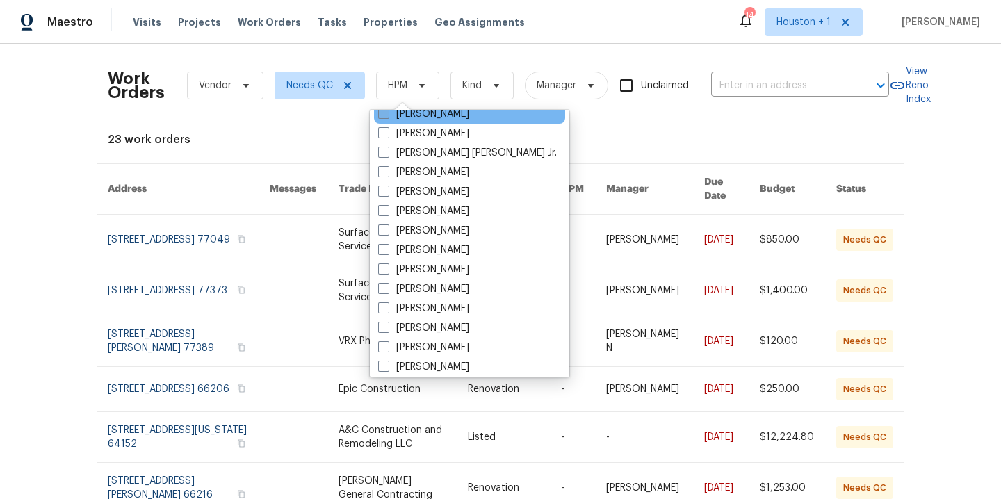
click at [439, 117] on label "[PERSON_NAME]" at bounding box center [423, 114] width 91 height 14
click at [387, 116] on input "[PERSON_NAME]" at bounding box center [382, 111] width 9 height 9
checkbox input "true"
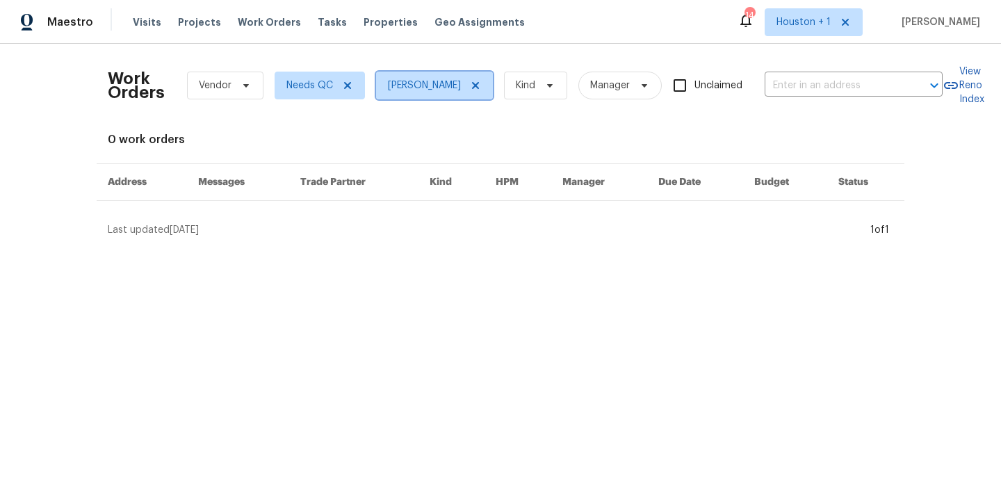
click at [470, 85] on icon at bounding box center [475, 85] width 11 height 11
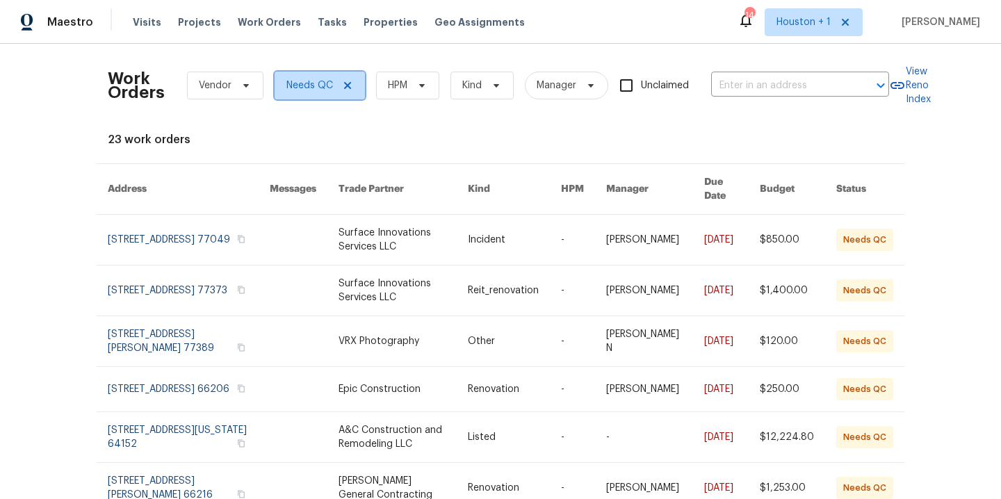
click at [343, 85] on icon at bounding box center [347, 85] width 11 height 11
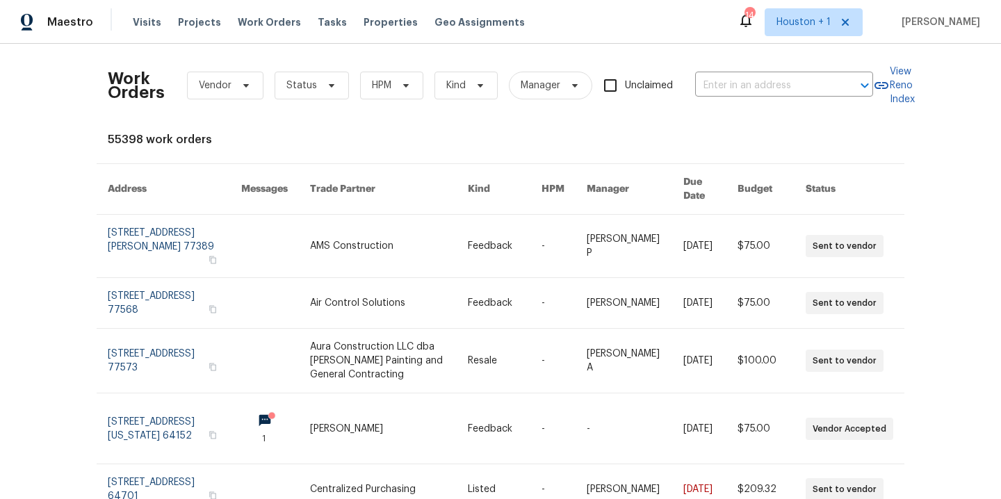
click at [6, 227] on div "Work Orders Vendor Status HPM Kind Manager Unclaimed ​ View Reno Index 55398 wo…" at bounding box center [500, 271] width 1001 height 455
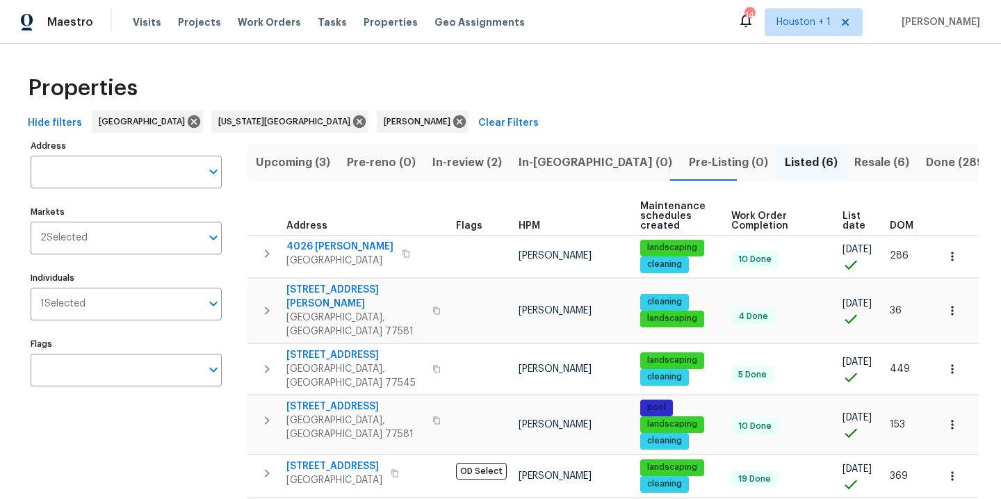
click at [576, 99] on div "Properties" at bounding box center [500, 88] width 956 height 44
click at [469, 164] on span "In-review (2)" at bounding box center [467, 162] width 70 height 19
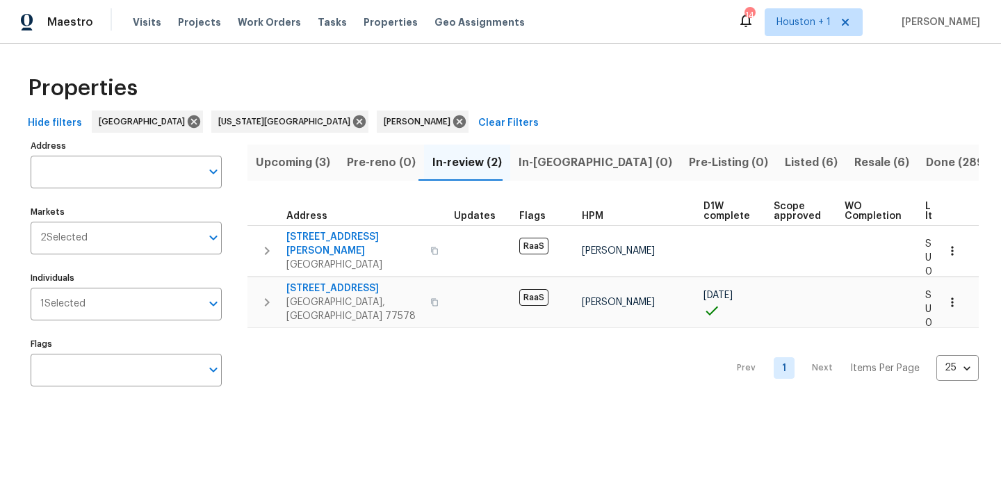
click at [525, 109] on div "Properties" at bounding box center [500, 88] width 956 height 44
click at [322, 161] on span "Upcoming (3)" at bounding box center [293, 162] width 74 height 19
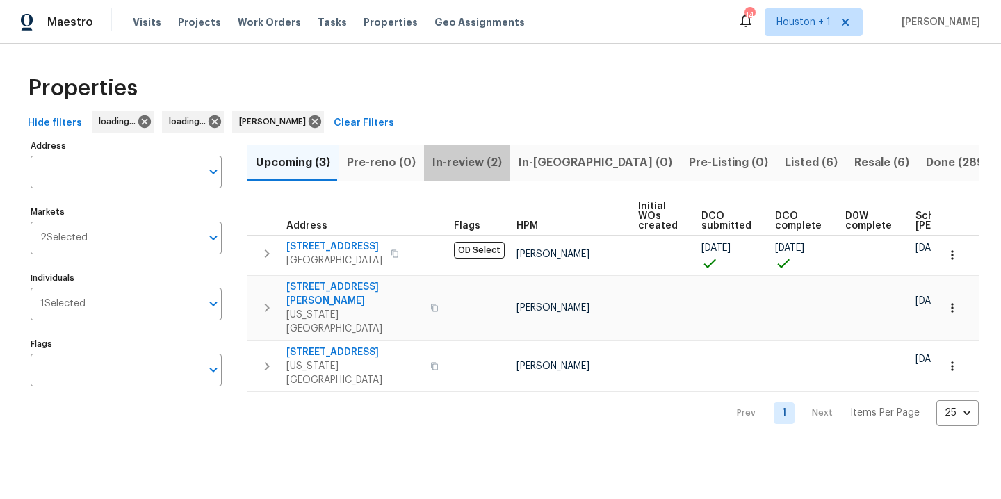
click at [474, 154] on span "In-review (2)" at bounding box center [467, 162] width 70 height 19
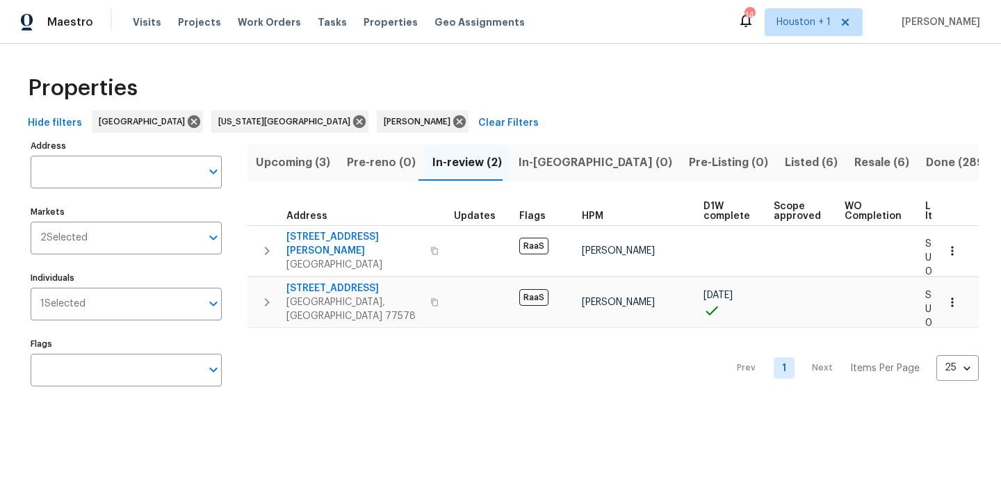
click at [623, 90] on div "Properties" at bounding box center [500, 88] width 956 height 44
click at [785, 163] on span "Listed (6)" at bounding box center [811, 162] width 53 height 19
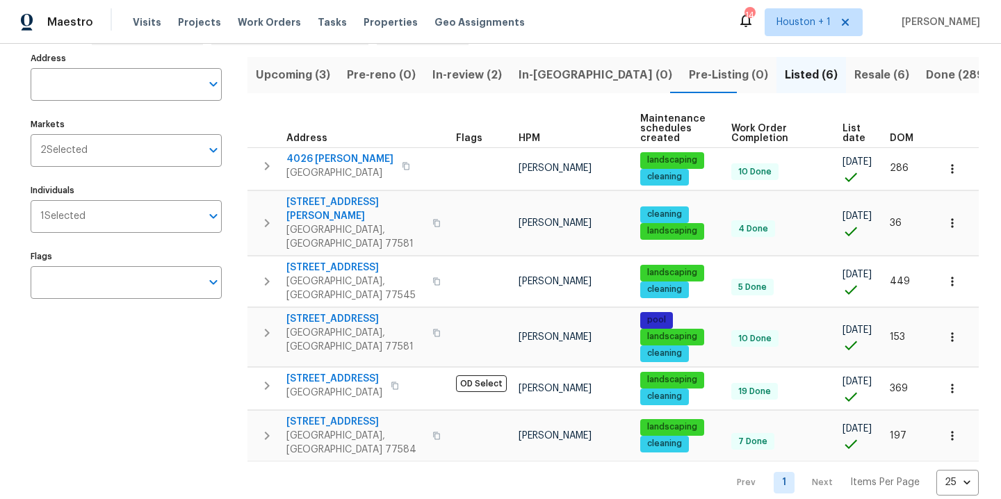
scroll to position [0, 7]
click at [585, 476] on div "Properties Hide filters [GEOGRAPHIC_DATA] [US_STATE][GEOGRAPHIC_DATA] [PERSON_N…" at bounding box center [500, 237] width 1001 height 562
